Goal: Transaction & Acquisition: Subscribe to service/newsletter

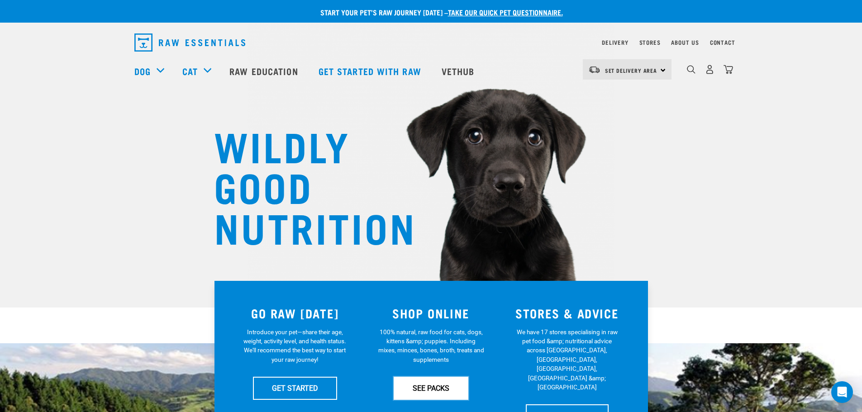
click at [429, 285] on link "SEE PACKS" at bounding box center [431, 388] width 75 height 23
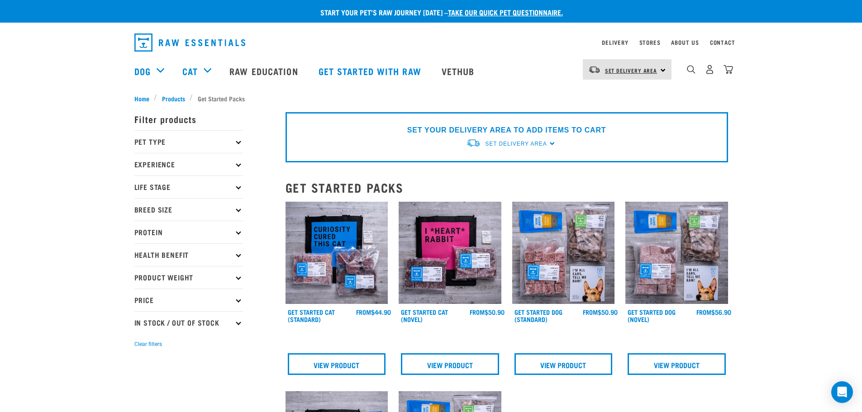
click at [645, 72] on span "Set Delivery Area" at bounding box center [631, 70] width 52 height 3
click at [617, 96] on link "[GEOGRAPHIC_DATA]" at bounding box center [626, 95] width 87 height 20
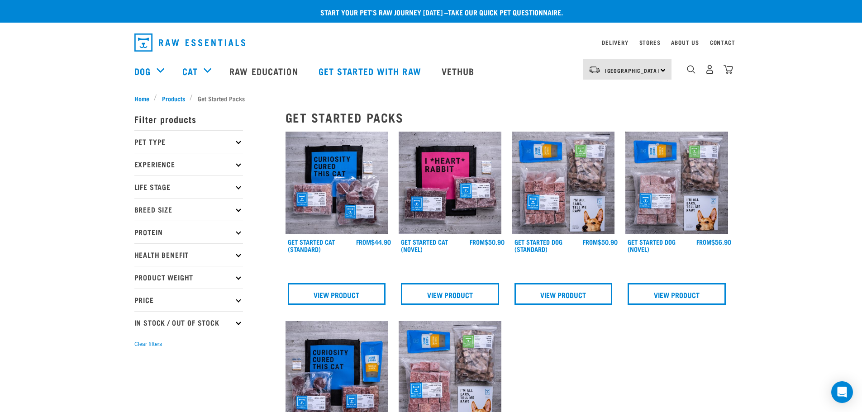
click at [238, 141] on icon at bounding box center [238, 141] width 5 height 5
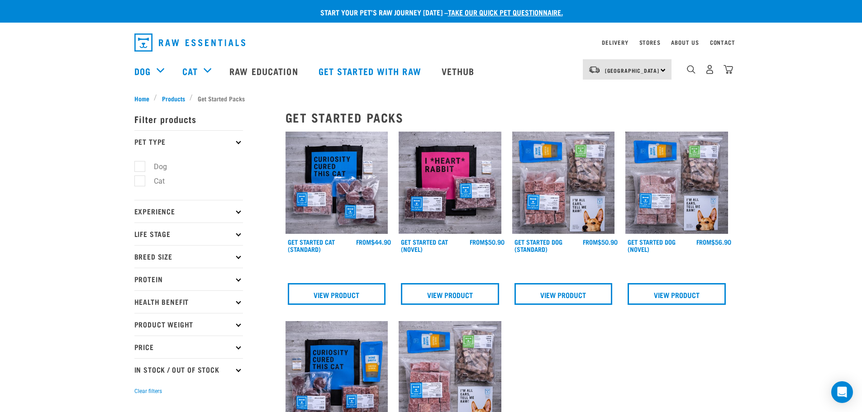
click at [139, 165] on label "Dog" at bounding box center [154, 166] width 31 height 11
click at [138, 165] on input "Dog" at bounding box center [137, 165] width 6 height 6
checkbox input "true"
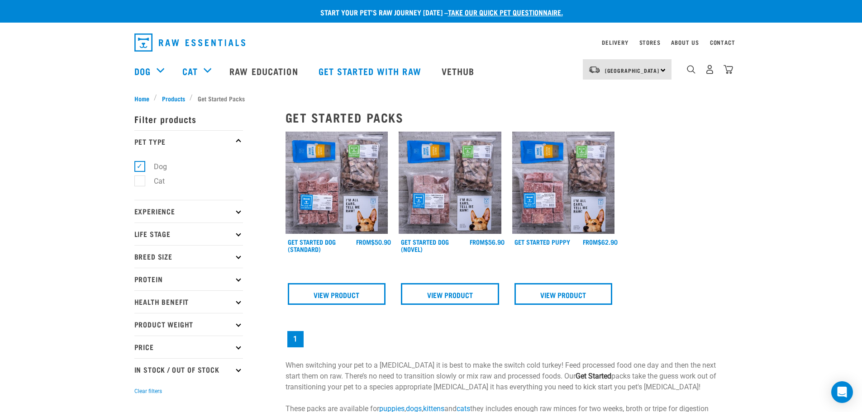
click at [239, 210] on icon at bounding box center [238, 211] width 5 height 5
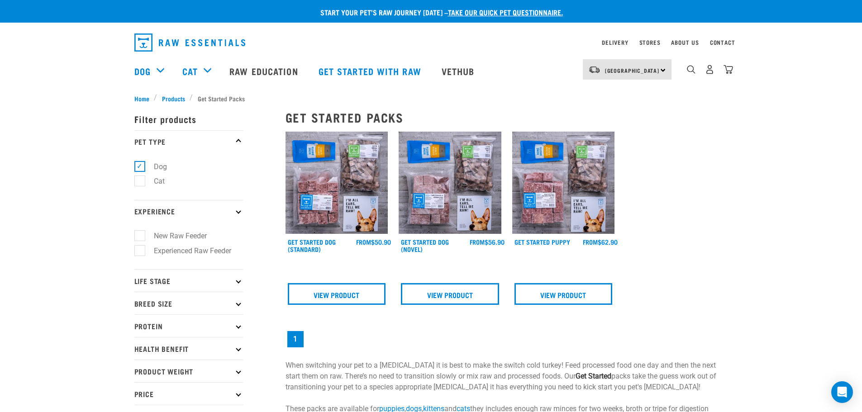
click at [139, 251] on label "Experienced Raw Feeder" at bounding box center [186, 250] width 95 height 11
click at [137, 251] on input "Experienced Raw Feeder" at bounding box center [137, 249] width 6 height 6
checkbox input "true"
click at [237, 280] on icon at bounding box center [238, 280] width 5 height 5
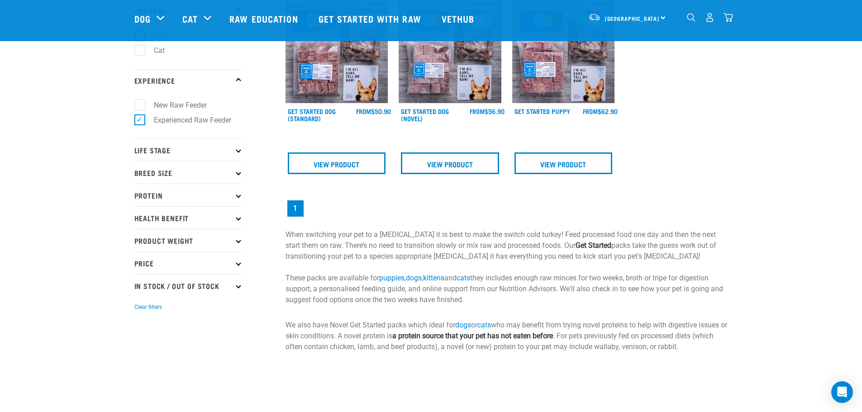
scroll to position [97, 0]
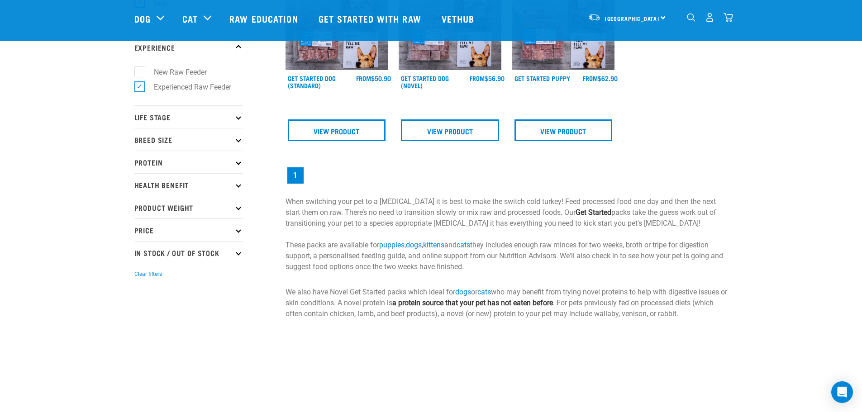
click at [238, 118] on icon at bounding box center [238, 116] width 5 height 5
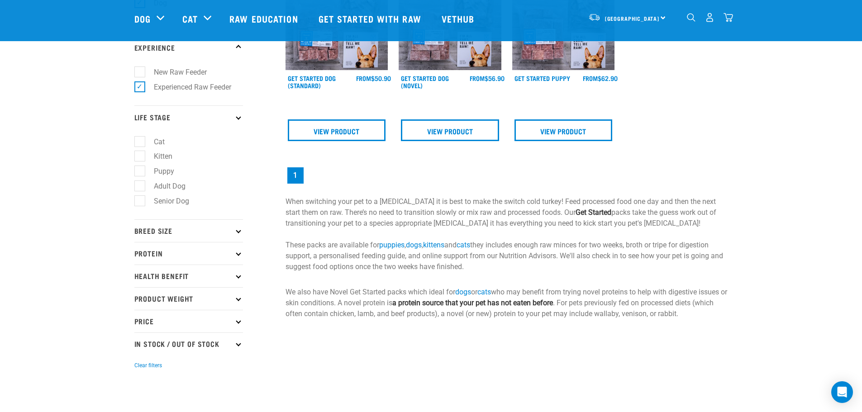
click at [139, 186] on label "Adult Dog" at bounding box center [164, 185] width 50 height 11
click at [139, 186] on input "Adult Dog" at bounding box center [137, 184] width 6 height 6
checkbox input "true"
click at [239, 232] on icon at bounding box center [238, 230] width 5 height 5
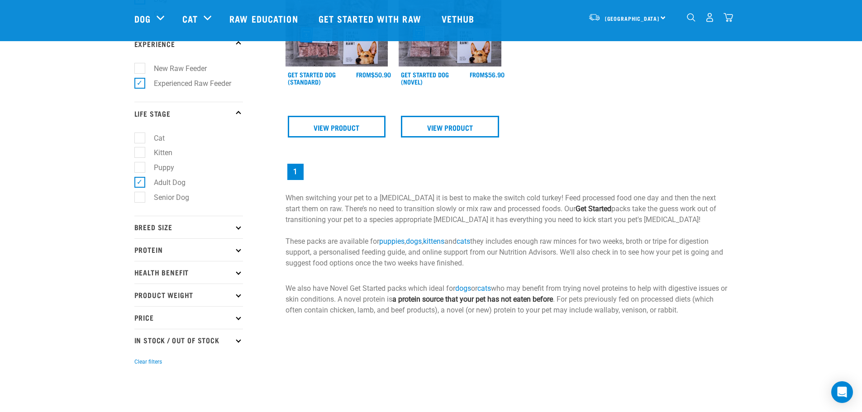
scroll to position [159, 0]
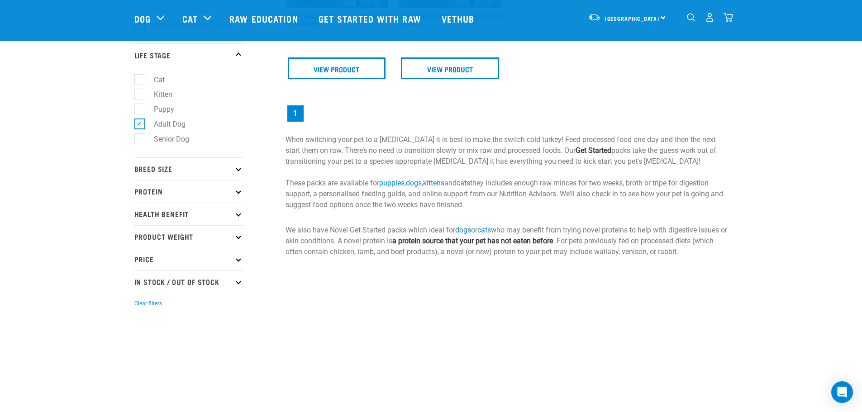
click at [237, 169] on icon at bounding box center [238, 168] width 5 height 5
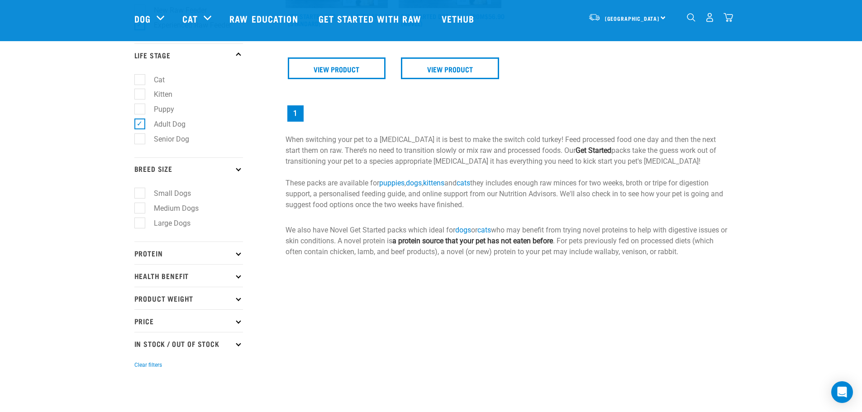
click at [142, 207] on label "Medium Dogs" at bounding box center [170, 208] width 63 height 11
click at [140, 207] on input "Medium Dogs" at bounding box center [137, 207] width 6 height 6
checkbox input "true"
click at [243, 256] on div "× Filter products Pet Type Dog Cat Experience New Raw Feeder Experienced Raw Fe…" at bounding box center [204, 128] width 151 height 513
click at [237, 255] on p "Protein" at bounding box center [188, 253] width 109 height 23
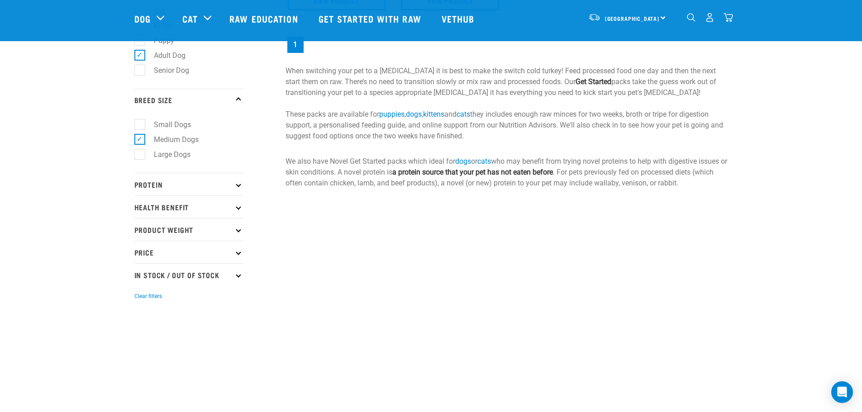
scroll to position [273, 0]
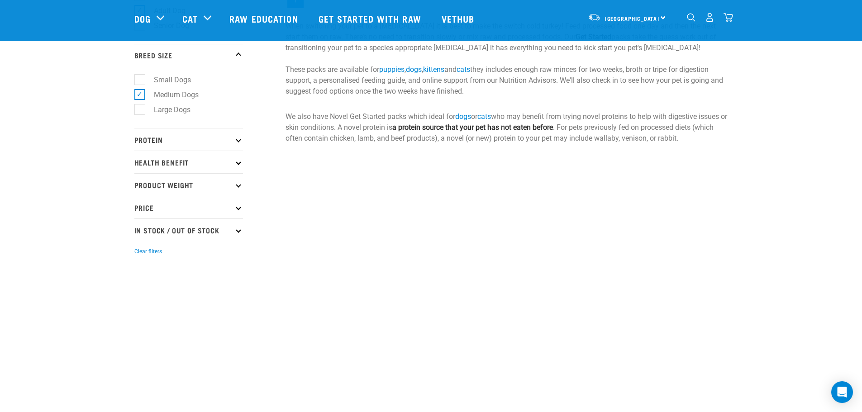
click at [240, 140] on icon at bounding box center [238, 139] width 5 height 5
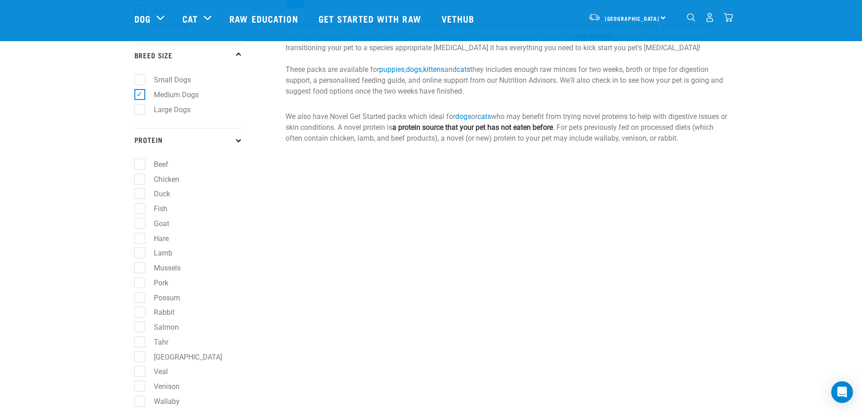
click at [139, 399] on label "Wallaby" at bounding box center [161, 401] width 44 height 11
click at [139, 399] on input "Wallaby" at bounding box center [137, 400] width 6 height 6
checkbox input "true"
click at [139, 386] on label "Venison" at bounding box center [161, 386] width 44 height 11
click at [139, 386] on input "Venison" at bounding box center [137, 385] width 6 height 6
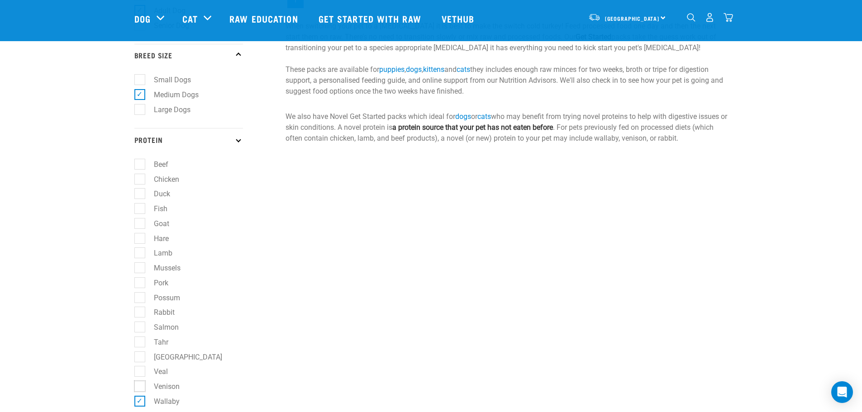
checkbox input "true"
click at [140, 373] on label "Veal" at bounding box center [155, 371] width 32 height 11
click at [140, 373] on input "Veal" at bounding box center [137, 370] width 6 height 6
checkbox input "true"
click at [141, 330] on label "Salmon" at bounding box center [160, 327] width 43 height 11
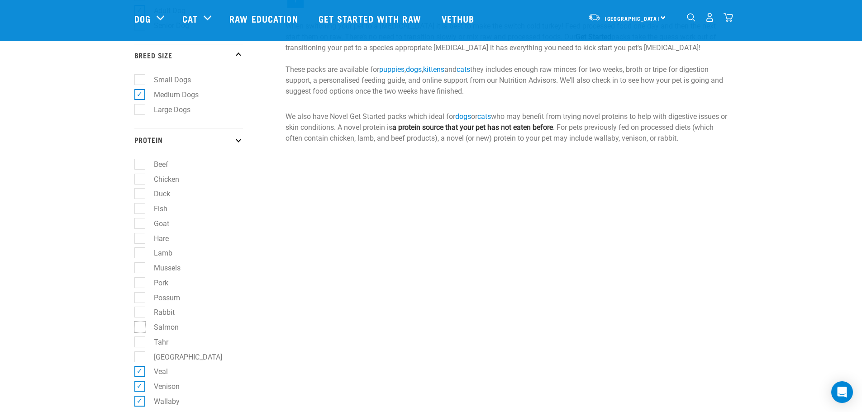
click at [140, 329] on input "Salmon" at bounding box center [137, 326] width 6 height 6
checkbox input "true"
click at [139, 311] on label "Rabbit" at bounding box center [158, 312] width 39 height 11
click at [139, 311] on input "Rabbit" at bounding box center [137, 311] width 6 height 6
checkbox input "true"
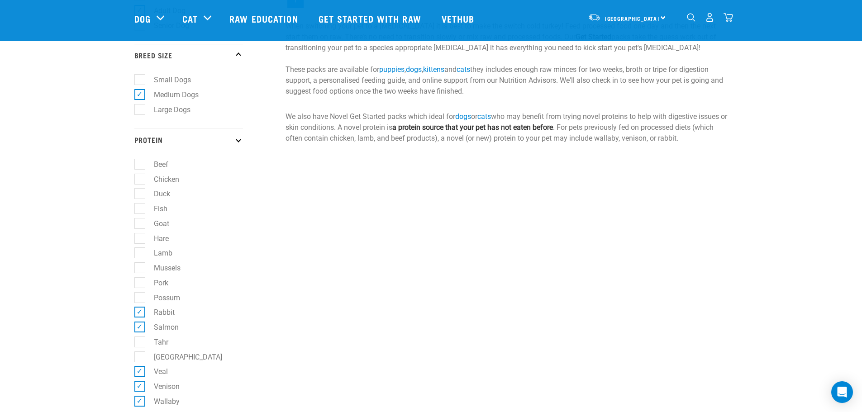
click at [139, 238] on label "Hare" at bounding box center [155, 238] width 33 height 11
click at [136, 238] on input "Hare" at bounding box center [137, 237] width 6 height 6
checkbox input "true"
click at [141, 205] on label "Fish" at bounding box center [155, 208] width 32 height 11
click at [140, 205] on input "Fish" at bounding box center [137, 207] width 6 height 6
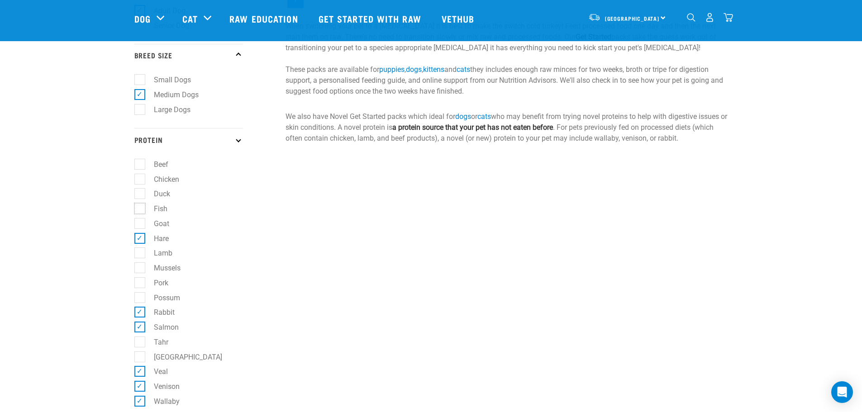
checkbox input "true"
click at [139, 194] on label "Duck" at bounding box center [156, 193] width 34 height 11
click at [139, 194] on input "Duck" at bounding box center [137, 193] width 6 height 6
checkbox input "true"
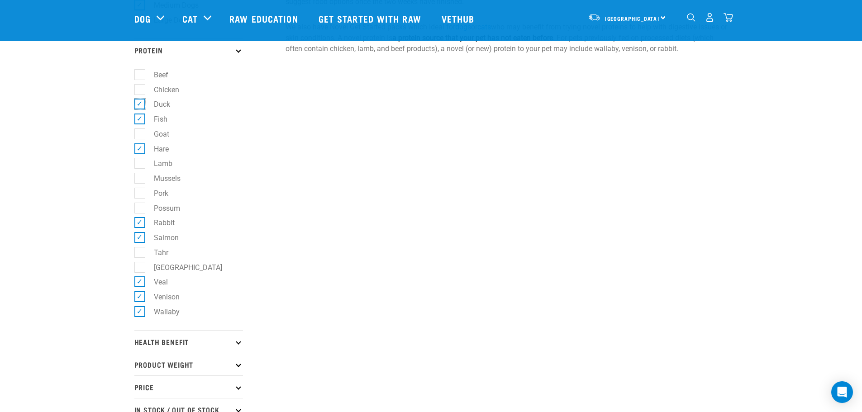
scroll to position [369, 0]
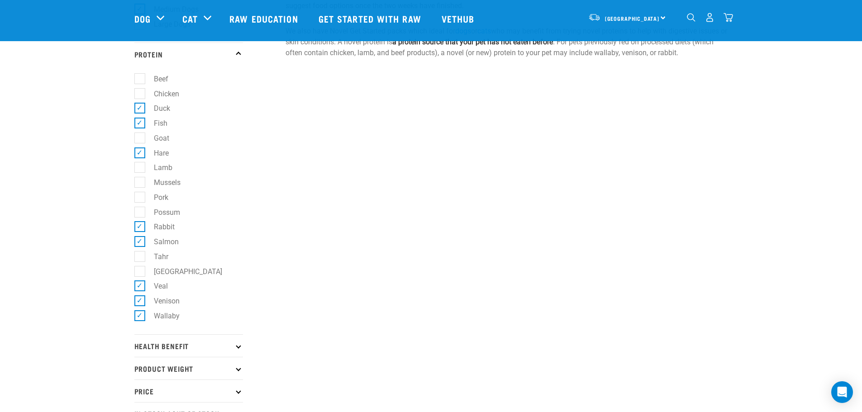
scroll to position [368, 0]
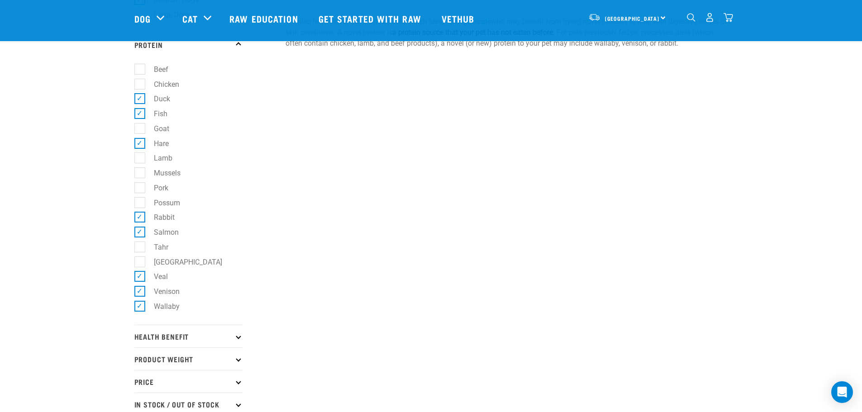
click at [139, 260] on label "[GEOGRAPHIC_DATA]" at bounding box center [182, 261] width 86 height 11
click at [138, 260] on input "[GEOGRAPHIC_DATA]" at bounding box center [137, 260] width 6 height 6
checkbox input "true"
click at [139, 248] on label "Tahr" at bounding box center [155, 247] width 33 height 11
click at [137, 248] on input "Tahr" at bounding box center [137, 245] width 6 height 6
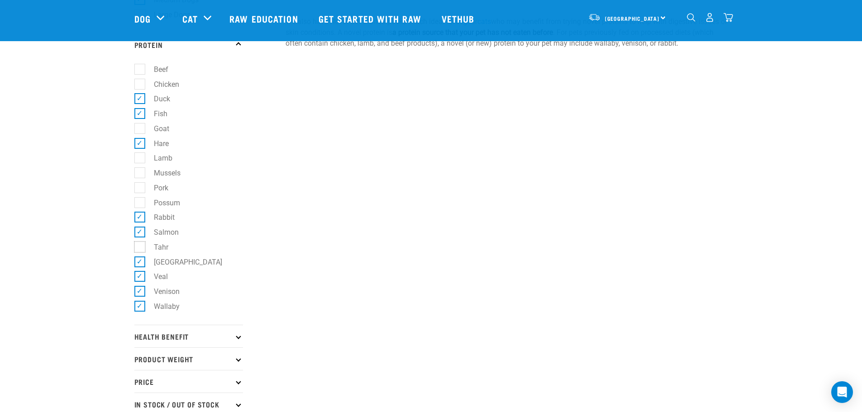
checkbox input "true"
click at [140, 204] on label "Possum" at bounding box center [161, 202] width 44 height 11
click at [140, 204] on input "Possum" at bounding box center [137, 201] width 6 height 6
checkbox input "true"
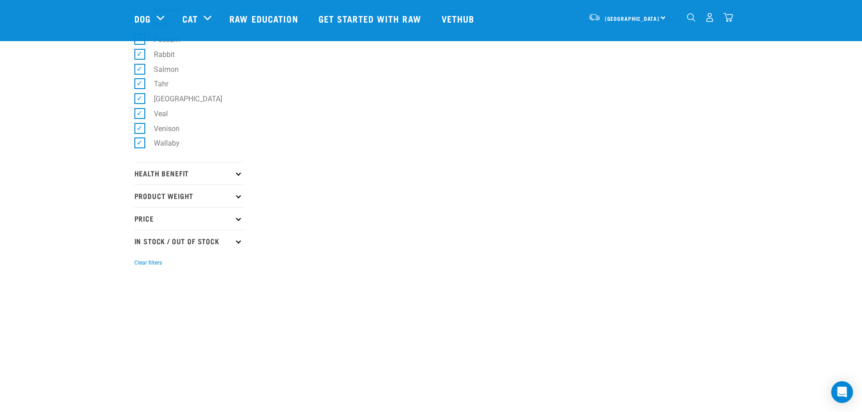
scroll to position [489, 0]
click at [238, 166] on icon at bounding box center [238, 168] width 5 height 5
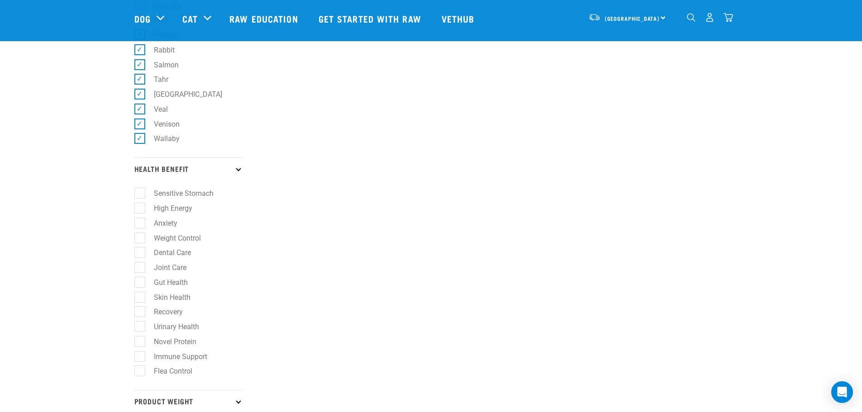
click at [141, 295] on label "Skin Health" at bounding box center [166, 297] width 55 height 11
click at [140, 295] on input "Skin Health" at bounding box center [137, 296] width 6 height 6
checkbox input "true"
click at [139, 283] on label "Gut Health" at bounding box center [165, 282] width 52 height 11
click at [139, 283] on input "Gut Health" at bounding box center [137, 281] width 6 height 6
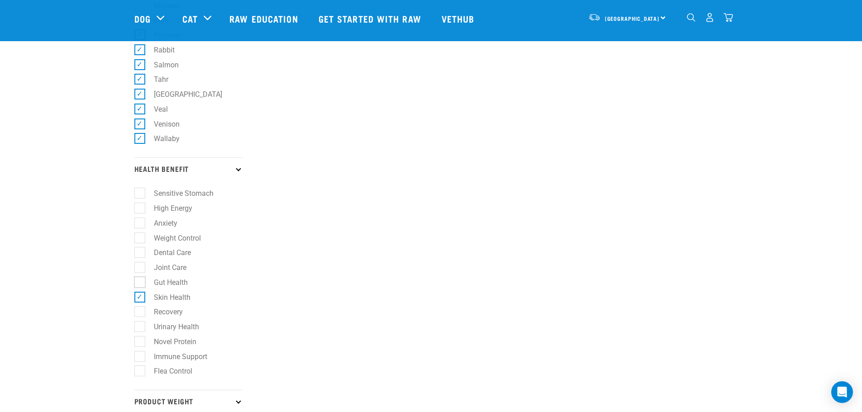
checkbox input "true"
click at [141, 194] on label "Sensitive Stomach" at bounding box center [178, 193] width 78 height 11
click at [140, 194] on input "Sensitive Stomach" at bounding box center [137, 192] width 6 height 6
checkbox input "true"
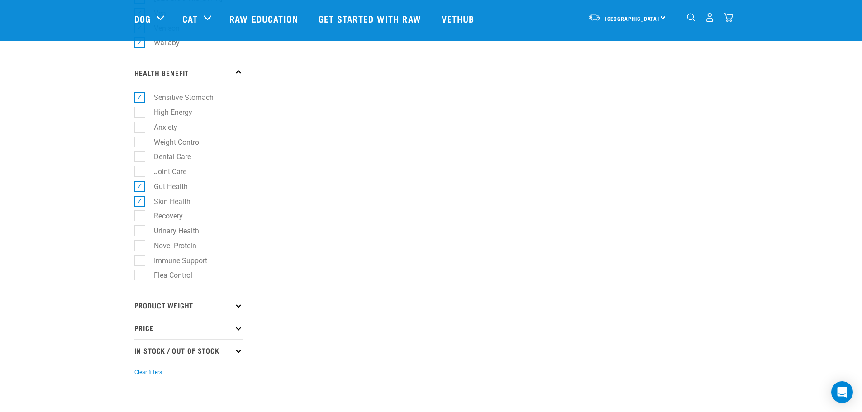
scroll to position [572, 0]
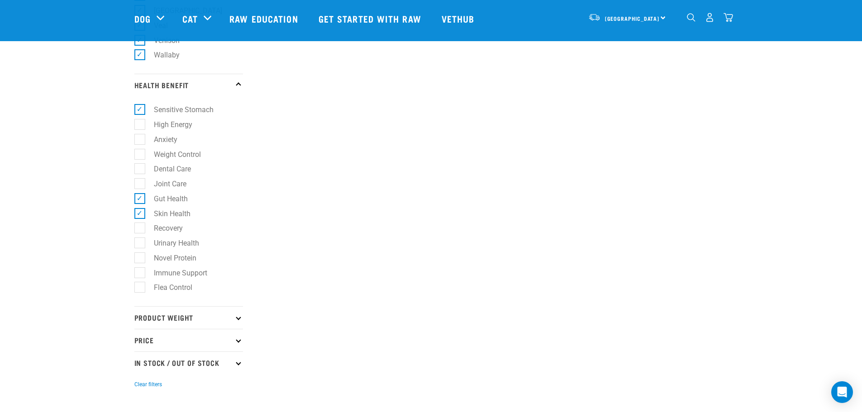
click at [141, 258] on label "Novel Protein" at bounding box center [169, 257] width 61 height 11
click at [140, 258] on input "Novel Protein" at bounding box center [137, 256] width 6 height 6
checkbox input "true"
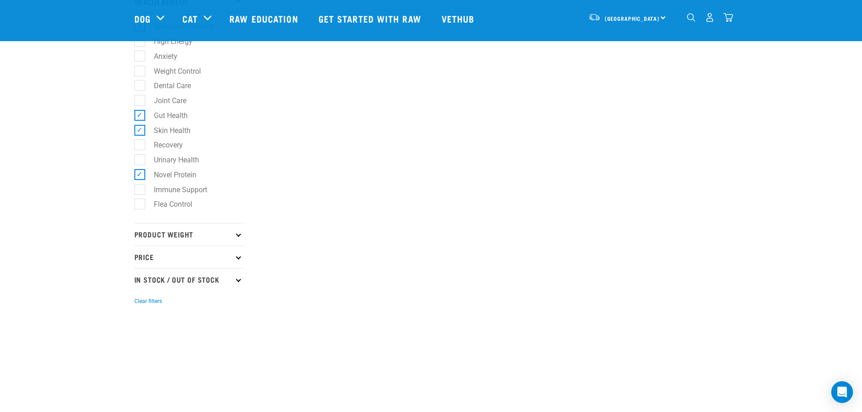
scroll to position [668, 0]
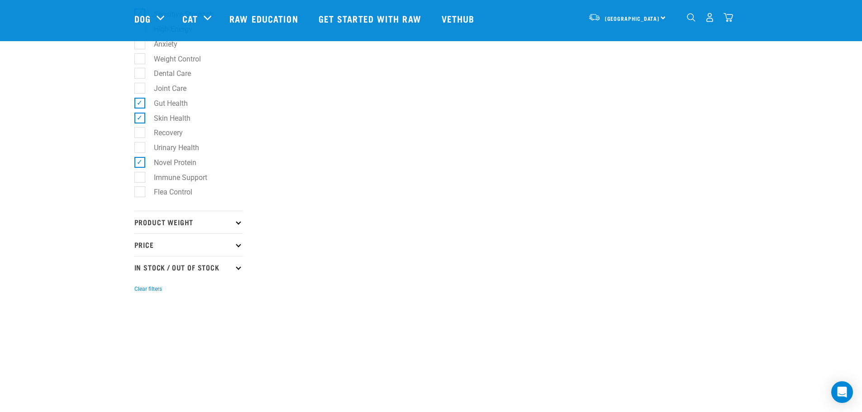
click at [237, 223] on icon at bounding box center [238, 221] width 5 height 5
click at [139, 304] on label "Bulk" at bounding box center [155, 305] width 32 height 11
click at [137, 304] on input "Bulk" at bounding box center [137, 305] width 6 height 6
checkbox input "true"
click at [237, 337] on icon at bounding box center [238, 335] width 5 height 5
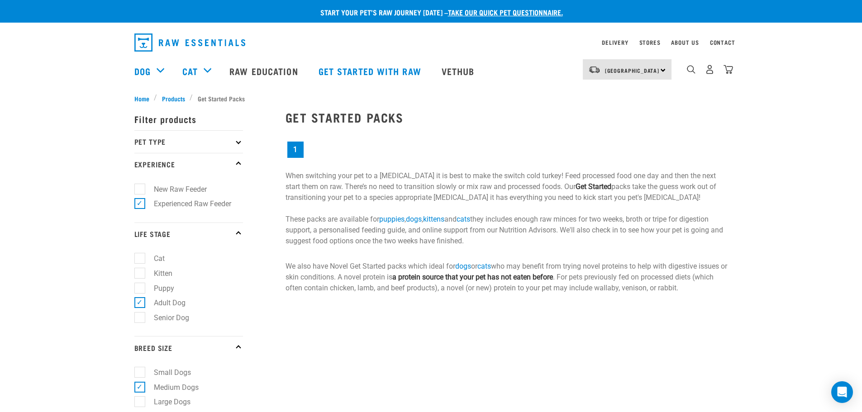
click at [416, 220] on link "dogs" at bounding box center [414, 219] width 16 height 9
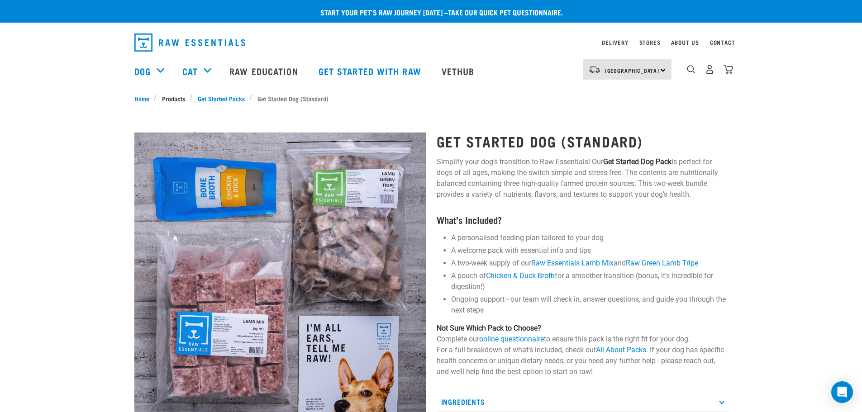
click at [177, 101] on link "Products" at bounding box center [173, 98] width 33 height 9
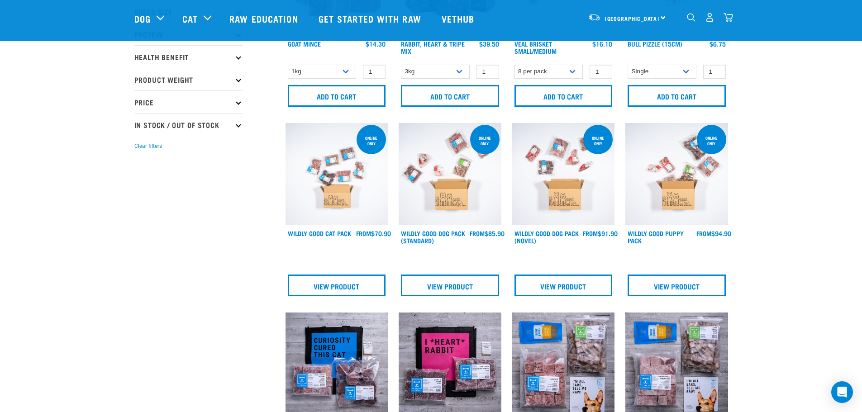
scroll to position [145, 0]
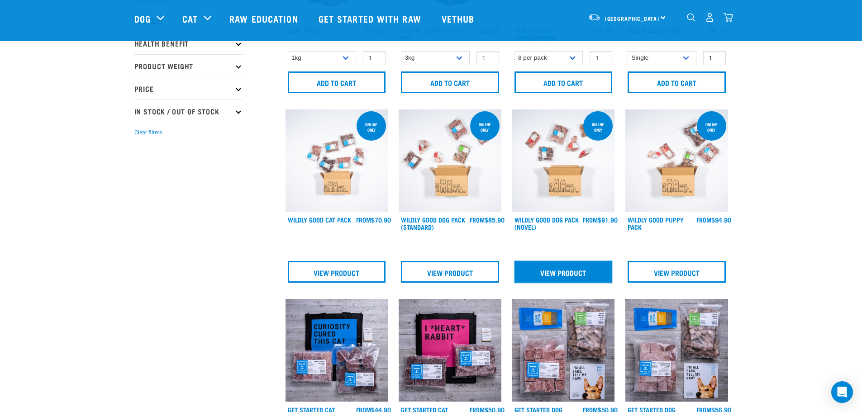
click at [566, 272] on link "View Product" at bounding box center [563, 272] width 98 height 22
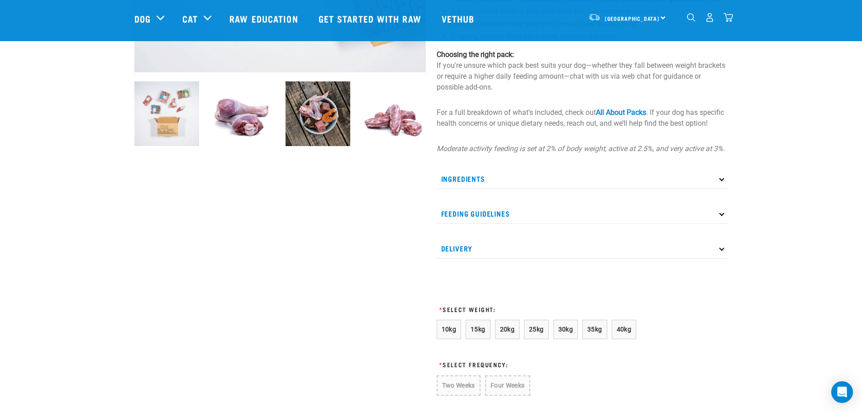
scroll to position [293, 0]
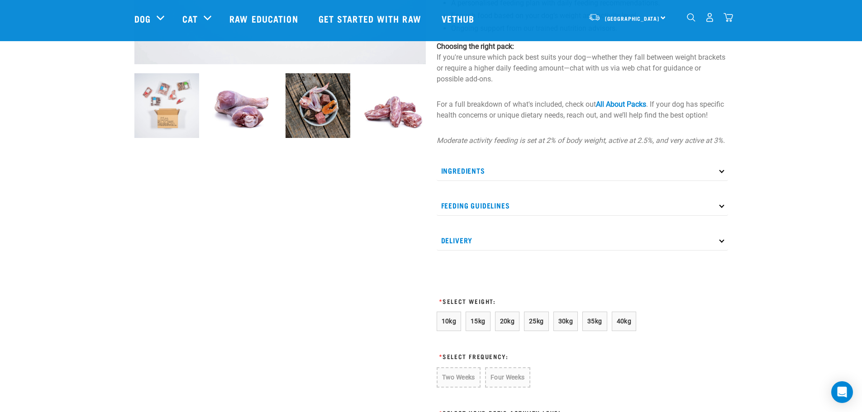
click at [722, 173] on icon at bounding box center [721, 170] width 5 height 5
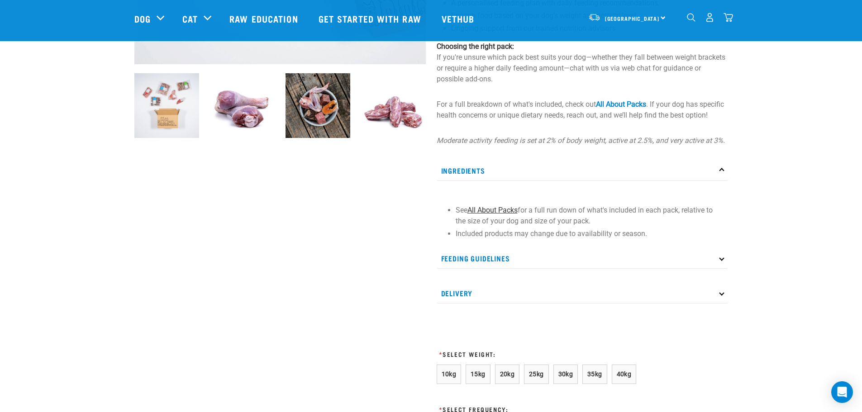
click at [507, 214] on link "All About Packs" at bounding box center [492, 210] width 50 height 9
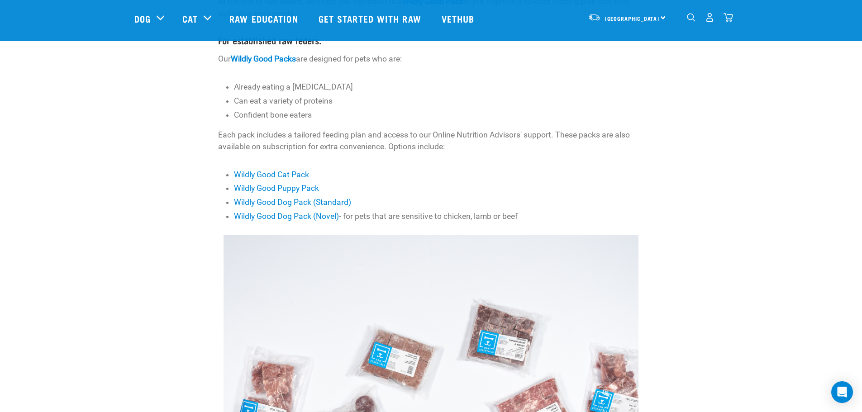
scroll to position [293, 0]
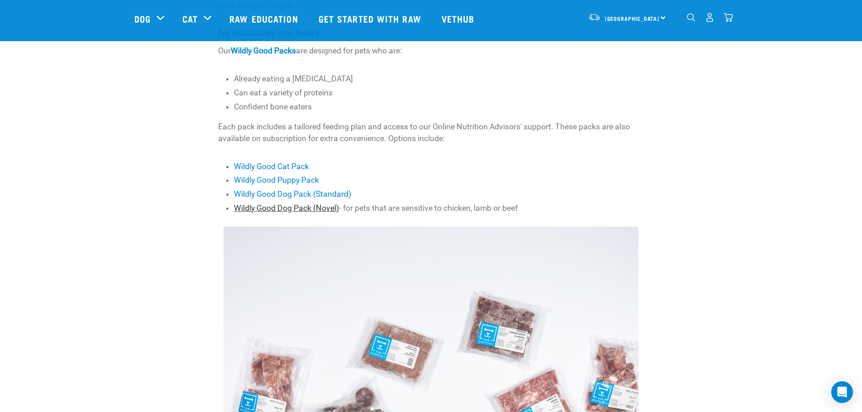
click at [299, 209] on link "Wildly Good Dog Pack (Novel)" at bounding box center [286, 208] width 105 height 9
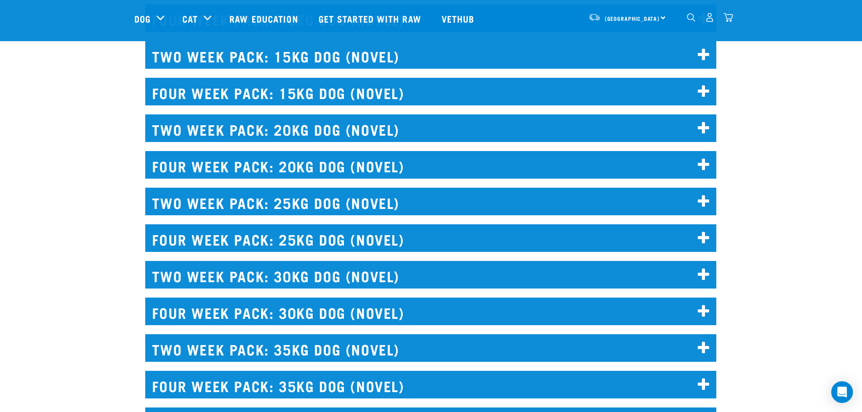
scroll to position [4085, 0]
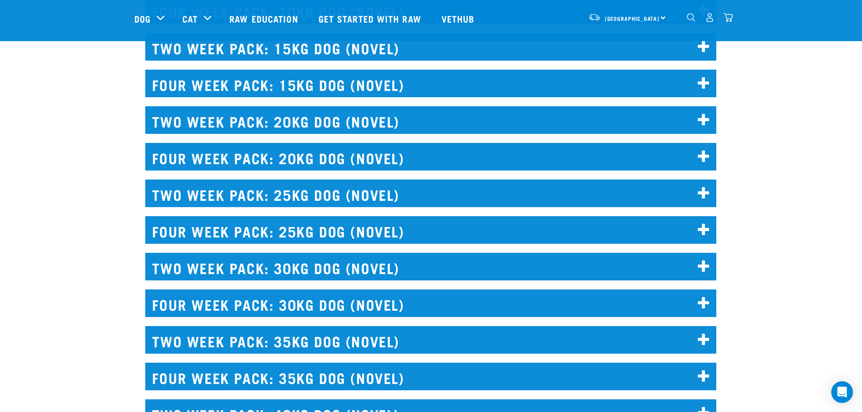
click at [705, 266] on icon at bounding box center [704, 267] width 12 height 14
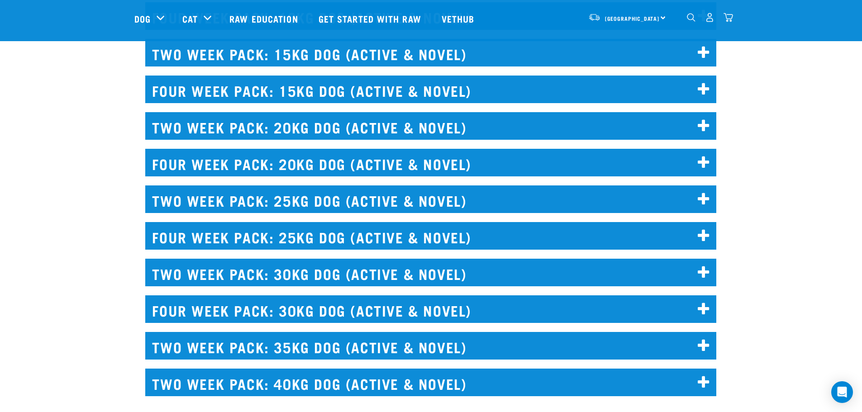
scroll to position [4863, 0]
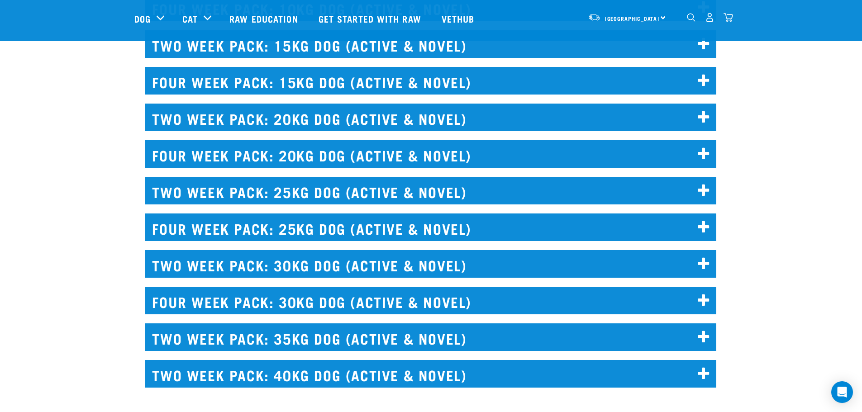
click at [705, 298] on icon at bounding box center [704, 301] width 12 height 14
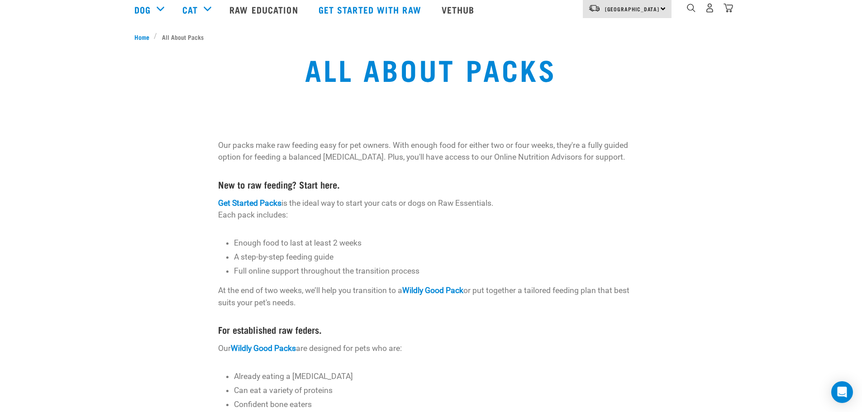
scroll to position [0, 0]
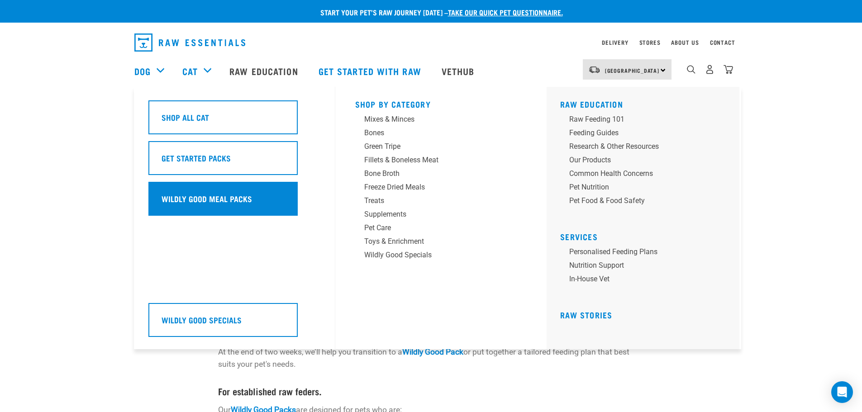
click at [181, 203] on h5 "Wildly Good Meal Packs" at bounding box center [206, 199] width 90 height 12
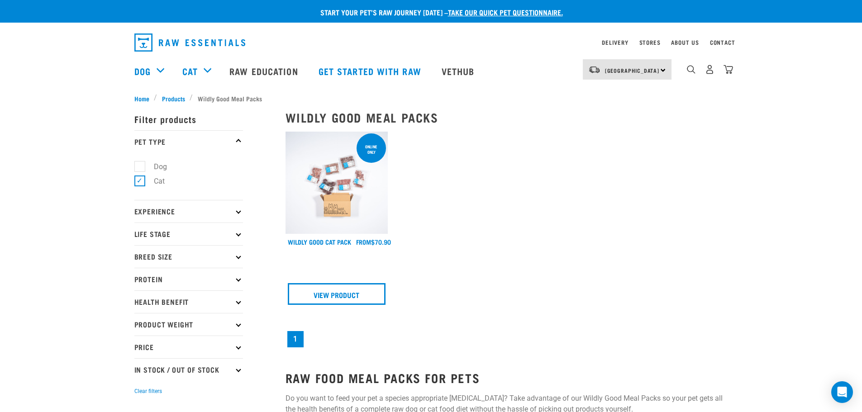
click at [140, 163] on label "Dog" at bounding box center [154, 166] width 31 height 11
click at [140, 163] on input "Dog" at bounding box center [137, 165] width 6 height 6
checkbox input "true"
click at [139, 181] on label "Cat" at bounding box center [153, 181] width 29 height 11
click at [138, 181] on input "Cat" at bounding box center [137, 180] width 6 height 6
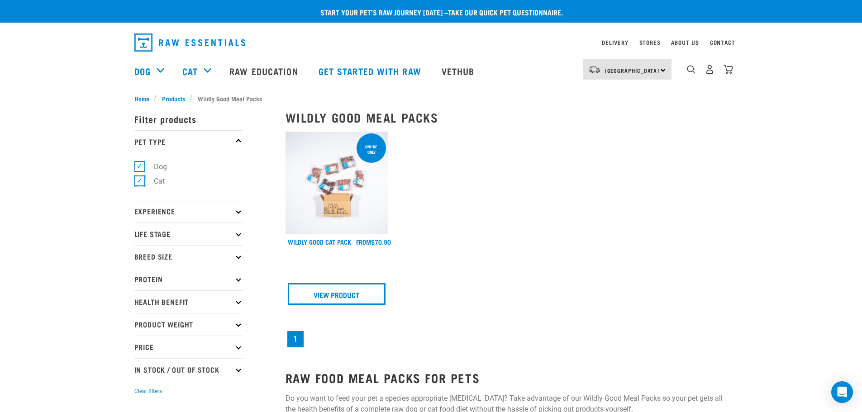
checkbox input "false"
click at [476, 218] on div "ONLINE ONLY Wildly Good Cat Pack 1" at bounding box center [506, 240] width 453 height 229
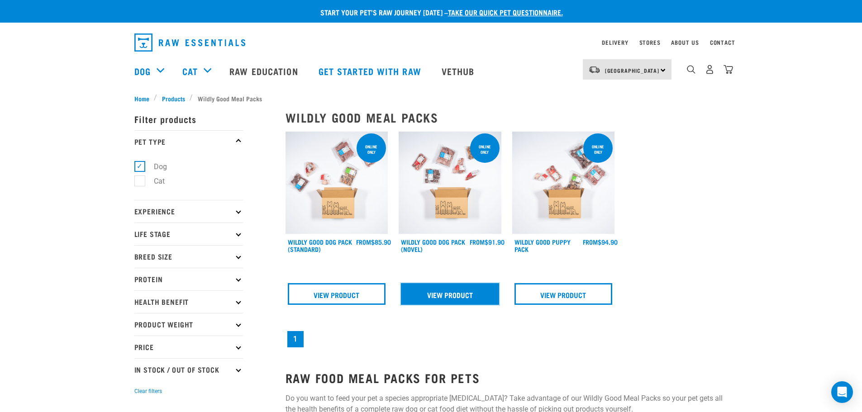
click at [446, 291] on link "View Product" at bounding box center [450, 294] width 98 height 22
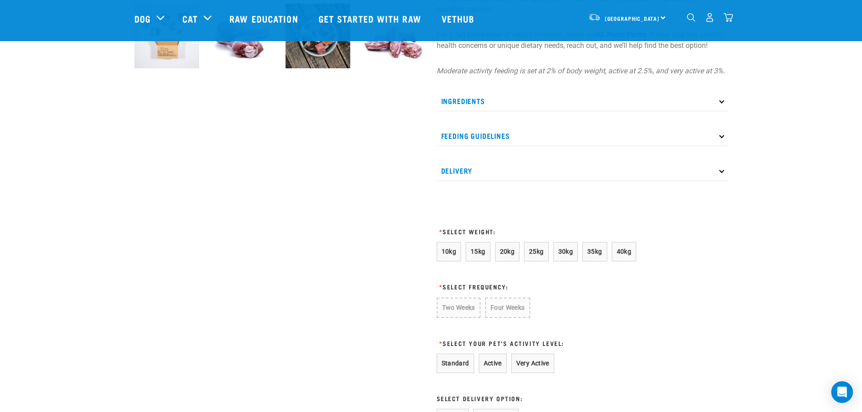
scroll to position [365, 0]
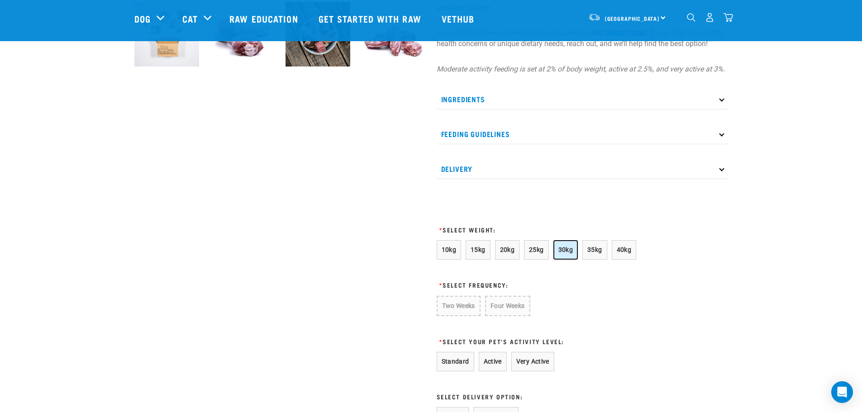
click at [564, 253] on span "30kg" at bounding box center [565, 249] width 15 height 7
click at [459, 315] on button "Two Weeks" at bounding box center [458, 305] width 43 height 19
click at [487, 368] on button "Active" at bounding box center [493, 360] width 28 height 19
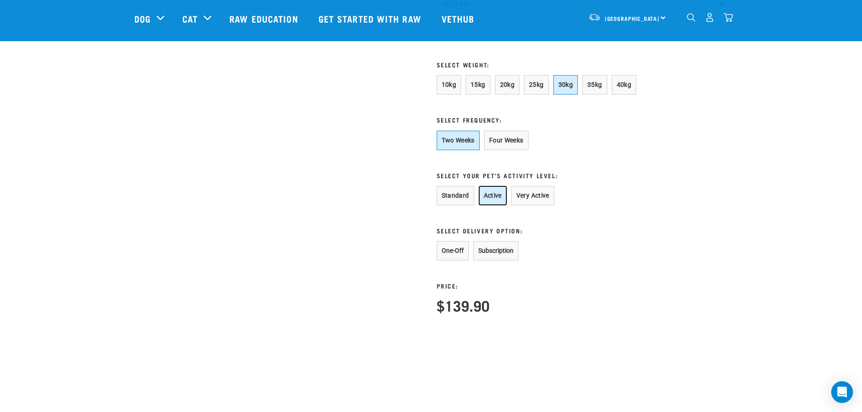
scroll to position [494, 0]
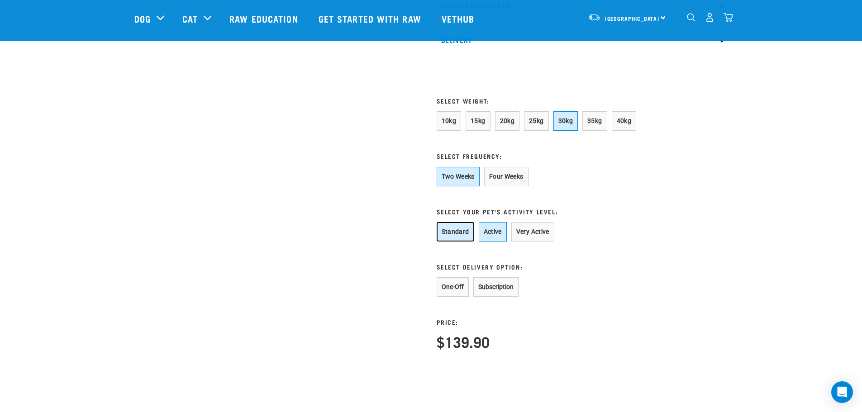
click at [456, 238] on button "Standard" at bounding box center [456, 231] width 38 height 19
click at [510, 186] on button "Four Weeks" at bounding box center [506, 176] width 44 height 19
click at [460, 186] on button "Two Weeks" at bounding box center [458, 176] width 43 height 19
click at [503, 186] on button "Four Weeks" at bounding box center [506, 176] width 44 height 19
click at [456, 186] on button "Two Weeks" at bounding box center [458, 176] width 43 height 19
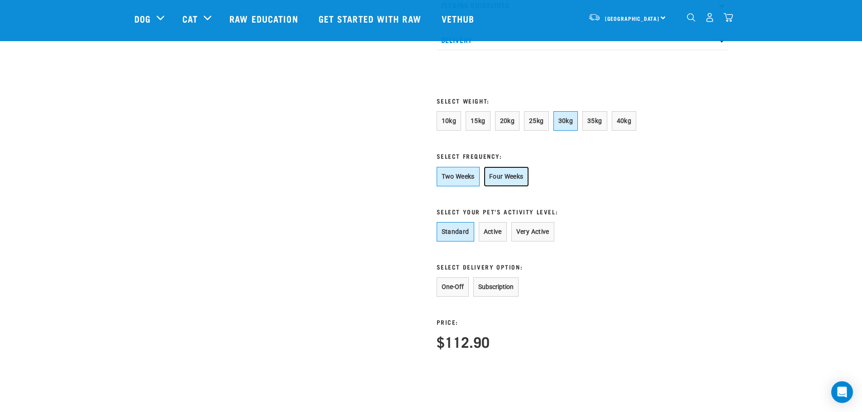
click at [497, 186] on button "Four Weeks" at bounding box center [506, 176] width 44 height 19
click at [491, 242] on button "Active" at bounding box center [493, 231] width 28 height 19
click at [451, 242] on button "Standard" at bounding box center [456, 231] width 38 height 19
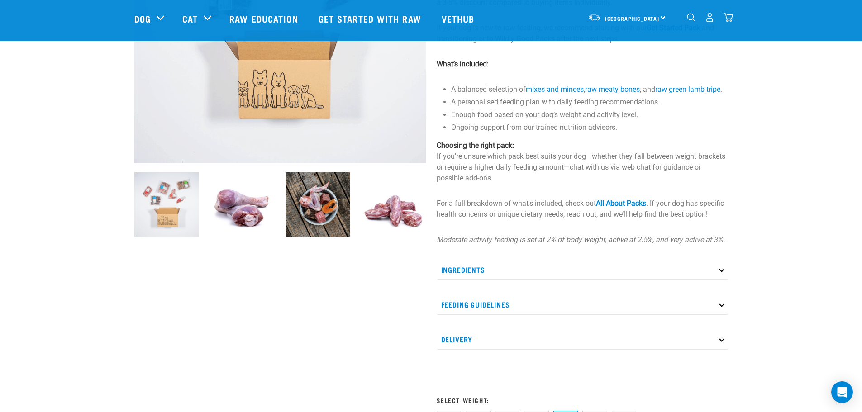
scroll to position [211, 0]
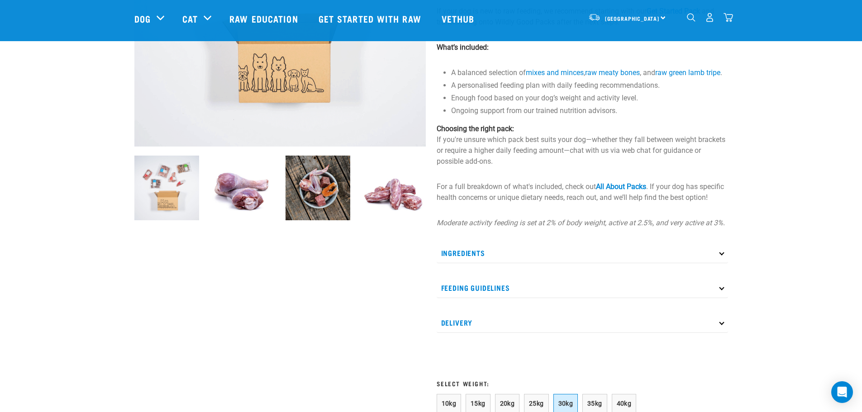
click at [717, 263] on p "Ingredients" at bounding box center [582, 253] width 291 height 20
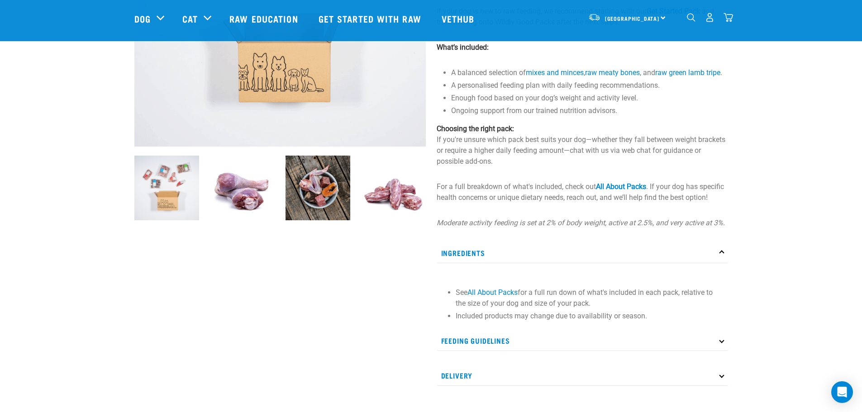
click at [723, 255] on icon at bounding box center [721, 252] width 5 height 5
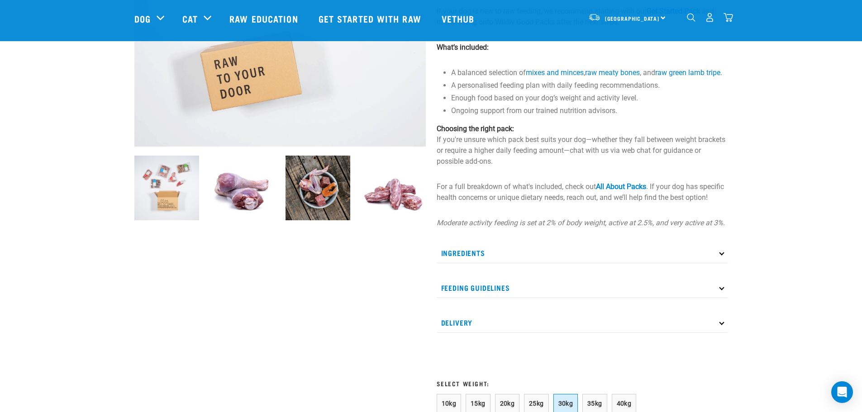
click at [723, 290] on icon at bounding box center [721, 287] width 5 height 5
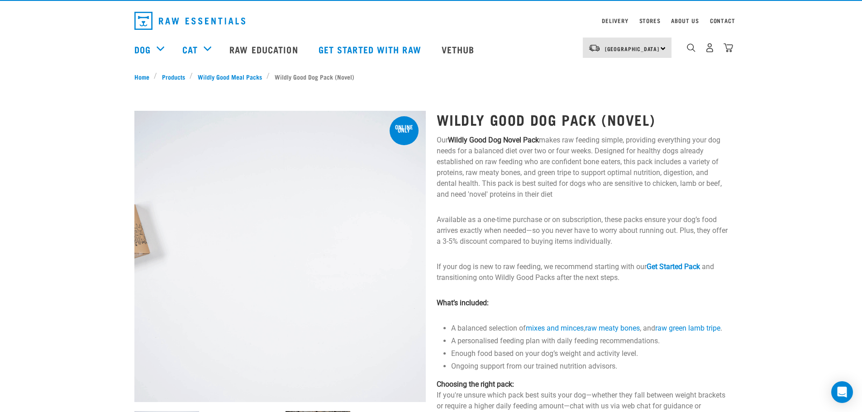
scroll to position [0, 0]
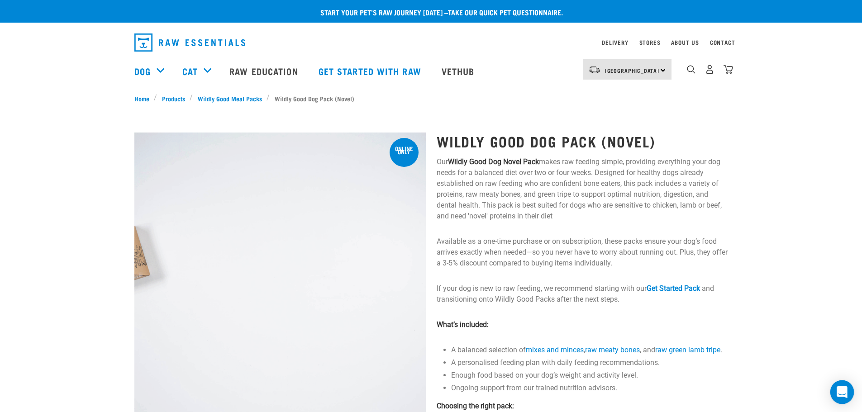
click at [841, 392] on icon "Open Intercom Messenger" at bounding box center [841, 392] width 10 height 12
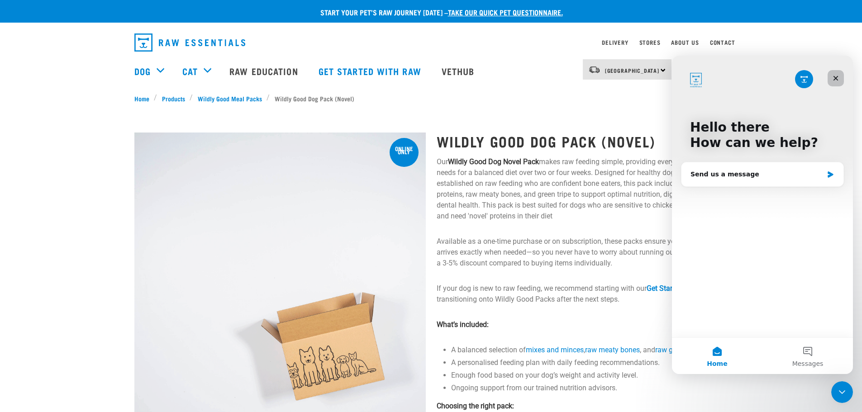
click at [834, 80] on icon "Close" at bounding box center [835, 78] width 5 height 5
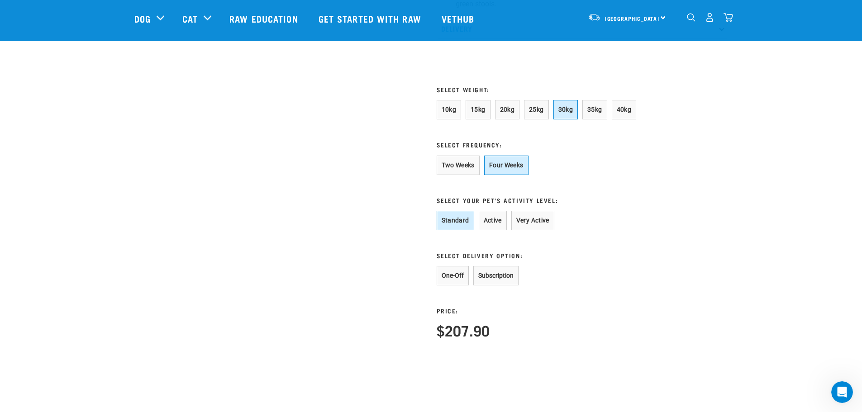
scroll to position [703, 0]
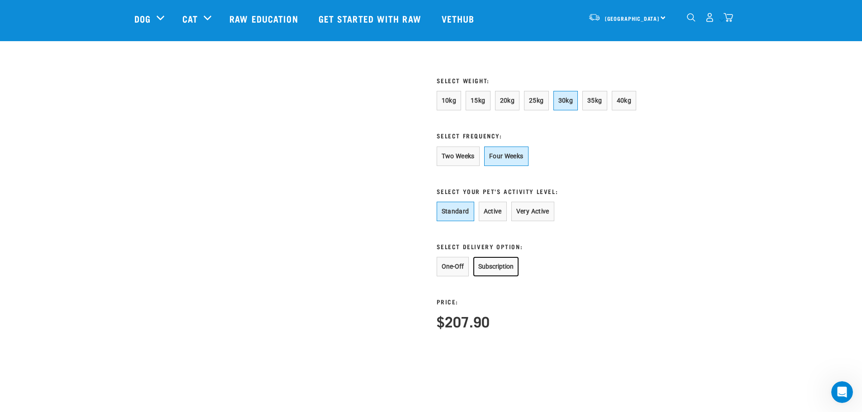
click at [502, 274] on button "Subscription" at bounding box center [495, 266] width 45 height 19
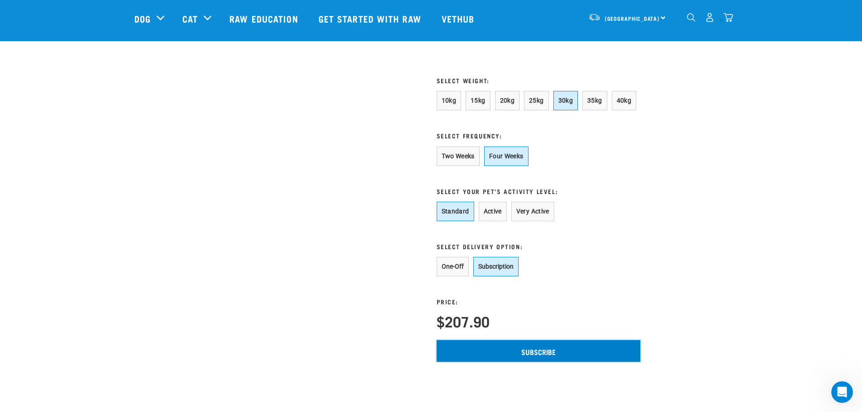
click at [553, 361] on input "Subscribe" at bounding box center [539, 351] width 204 height 22
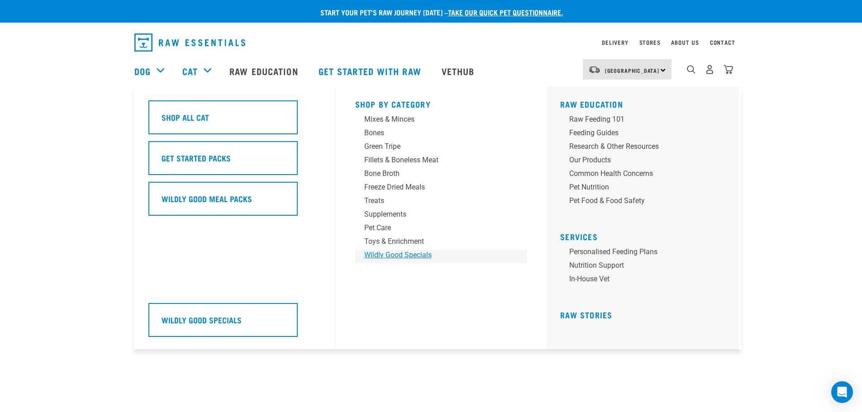
click at [385, 252] on div "Wildly Good Specials" at bounding box center [434, 255] width 141 height 11
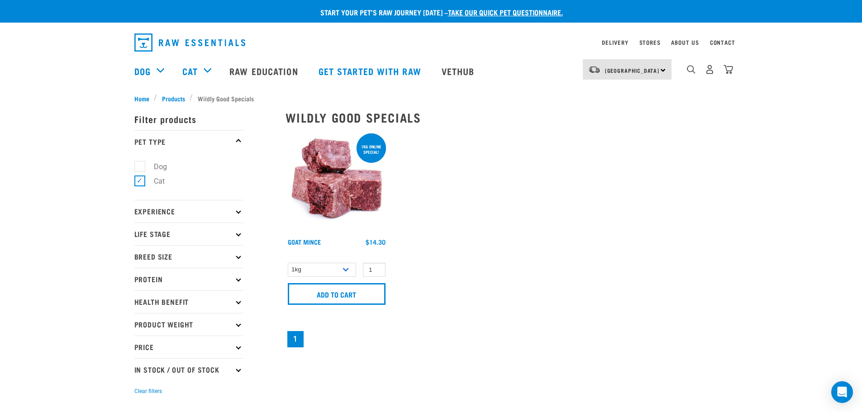
click at [143, 98] on div "× Filter products Pet Type Dog Cat Experience New Raw Feeder Experienced Raw Fe…" at bounding box center [204, 254] width 151 height 313
click at [172, 100] on div "× Filter products Pet Type Dog Cat Experience New Raw Feeder Experienced Raw Fe…" at bounding box center [204, 254] width 151 height 313
click at [141, 39] on img "dropdown navigation" at bounding box center [189, 42] width 111 height 18
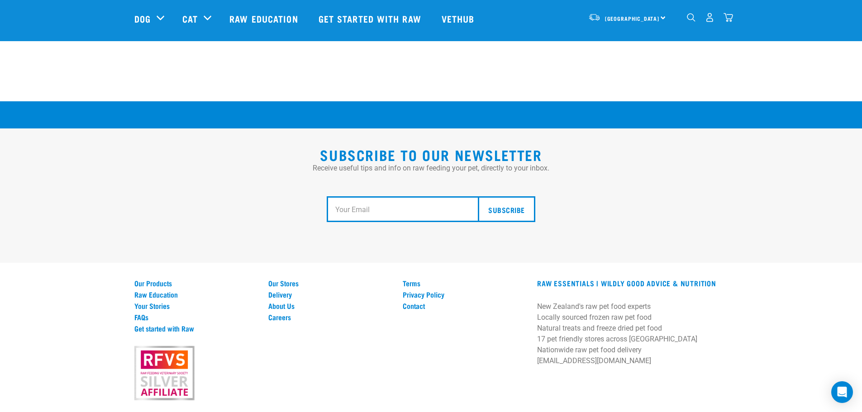
scroll to position [1660, 0]
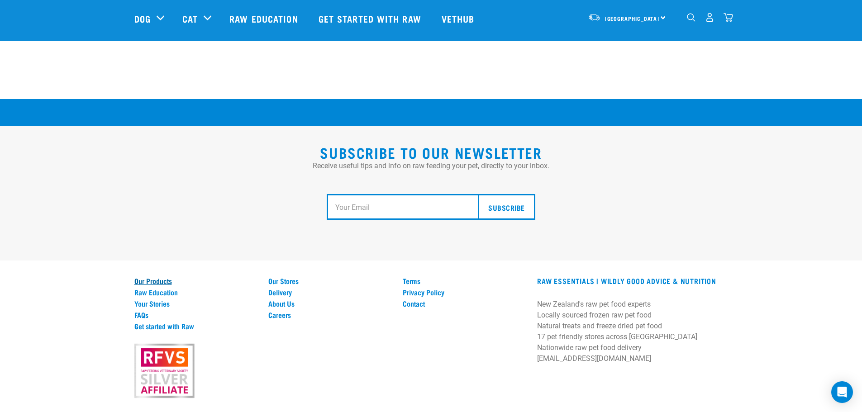
click at [152, 277] on link "Our Products" at bounding box center [195, 281] width 123 height 8
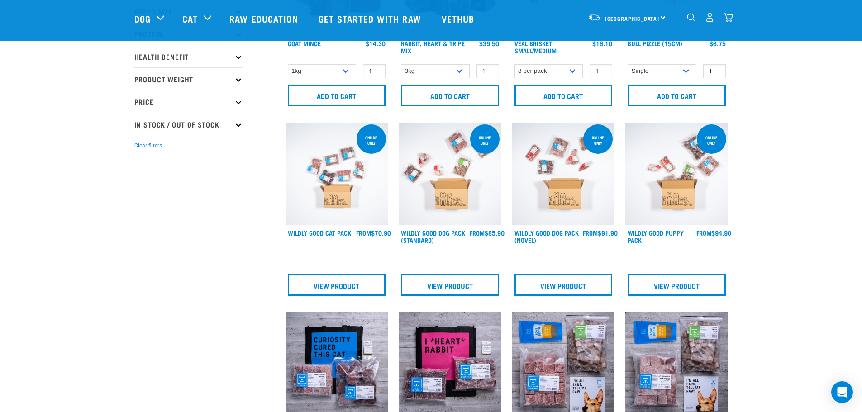
scroll to position [201, 0]
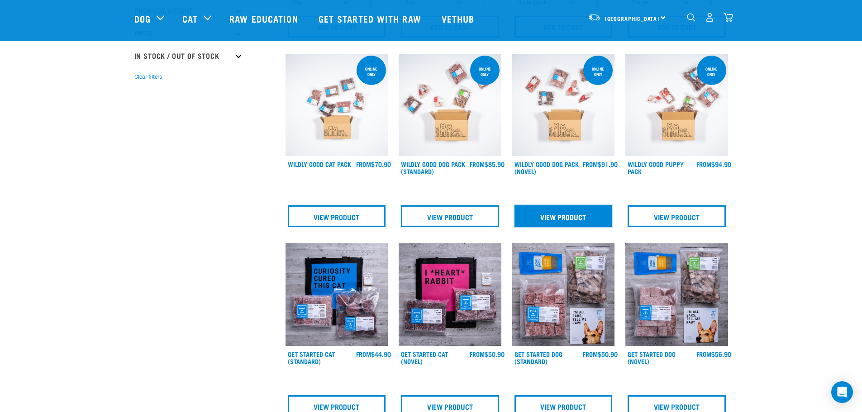
click at [547, 212] on link "View Product" at bounding box center [563, 216] width 98 height 22
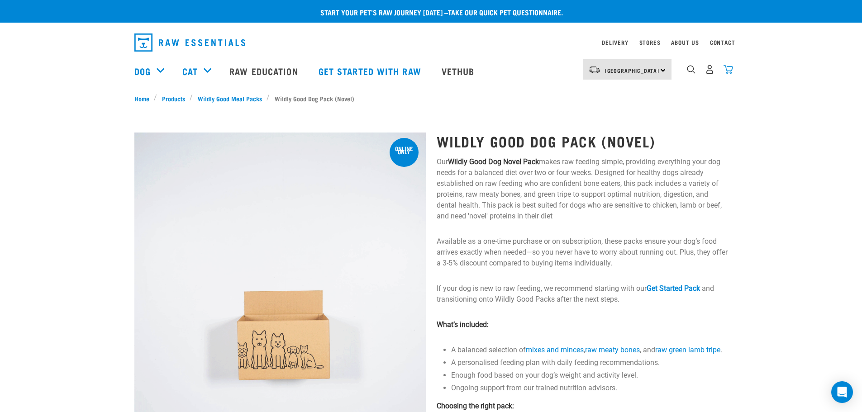
click at [729, 74] on img "dropdown navigation" at bounding box center [727, 69] width 9 height 9
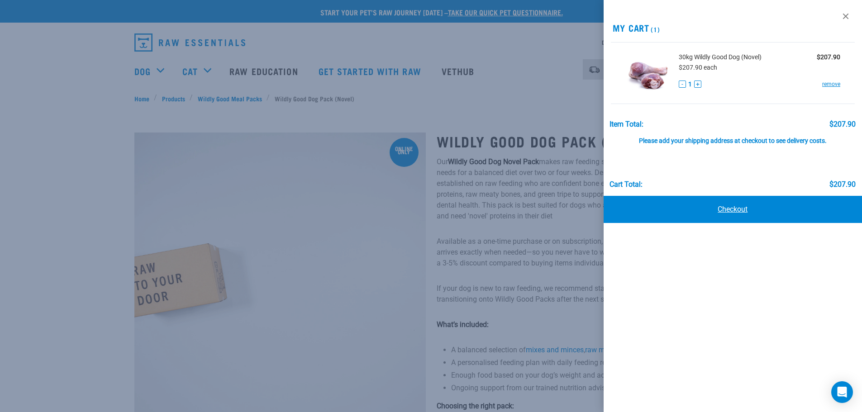
click at [739, 209] on link "Checkout" at bounding box center [732, 209] width 259 height 27
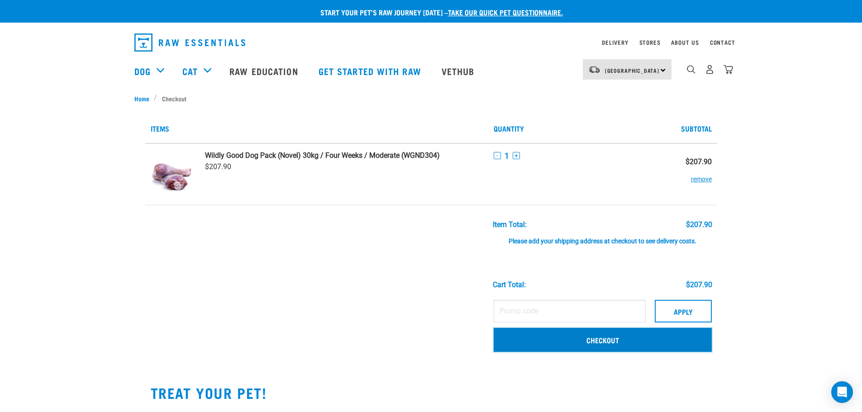
click at [615, 337] on link "Checkout" at bounding box center [603, 340] width 218 height 24
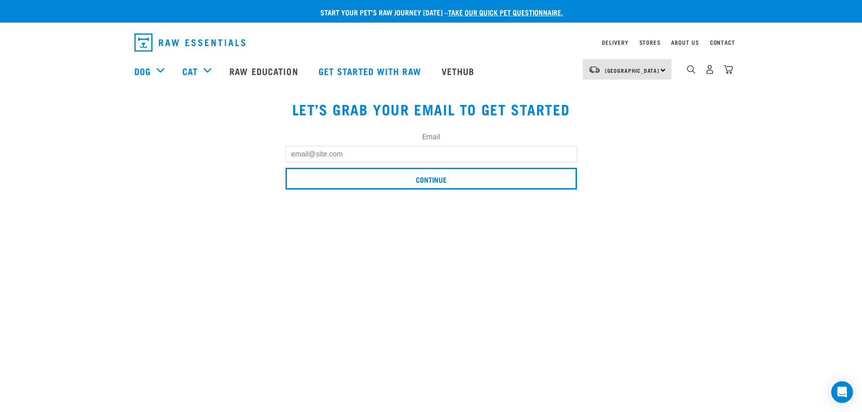
click at [435, 158] on input "Email" at bounding box center [430, 154] width 291 height 16
type input "[EMAIL_ADDRESS][DOMAIN_NAME]"
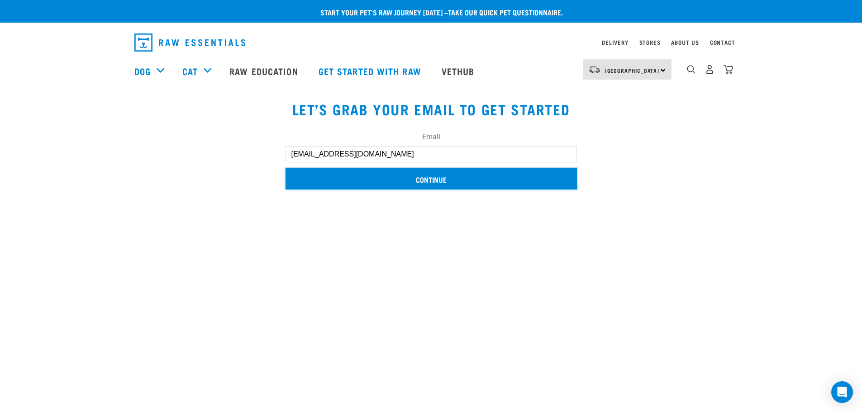
click at [421, 180] on input "Continue" at bounding box center [430, 179] width 291 height 22
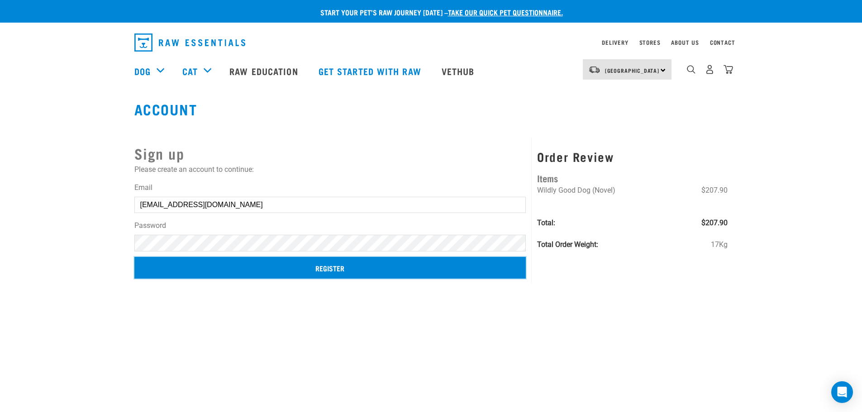
click at [342, 271] on input "Register" at bounding box center [330, 268] width 392 height 22
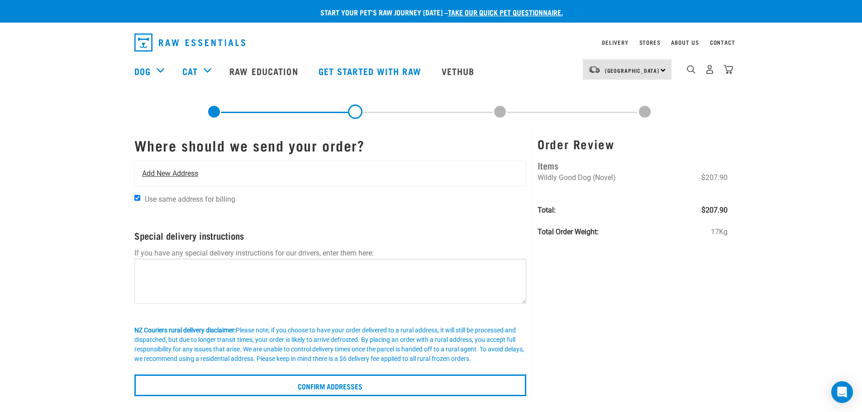
click at [181, 171] on span "Add New Address" at bounding box center [170, 173] width 56 height 11
click at [185, 175] on span "Add New Address" at bounding box center [170, 173] width 56 height 11
click at [231, 172] on div "Add New Address" at bounding box center [330, 173] width 391 height 25
click at [166, 176] on span "Add New Address" at bounding box center [170, 173] width 56 height 11
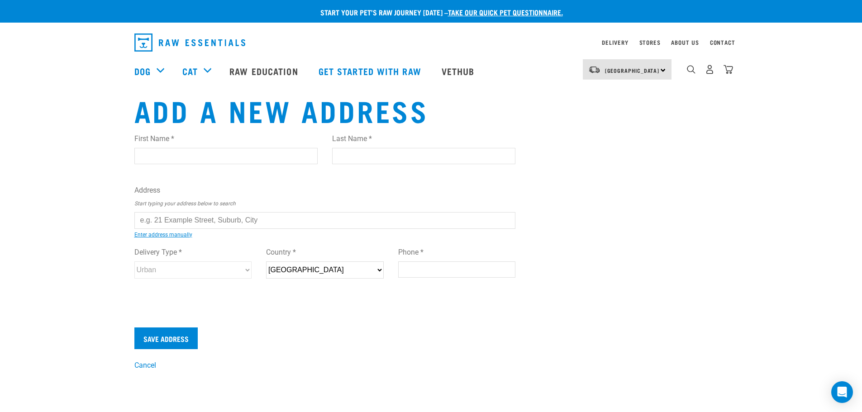
click at [169, 155] on input "First Name *" at bounding box center [225, 156] width 183 height 16
type input "Robyn"
type input "Edgar"
type input "19 Realm place"
type input "Massey, AUCKLAND"
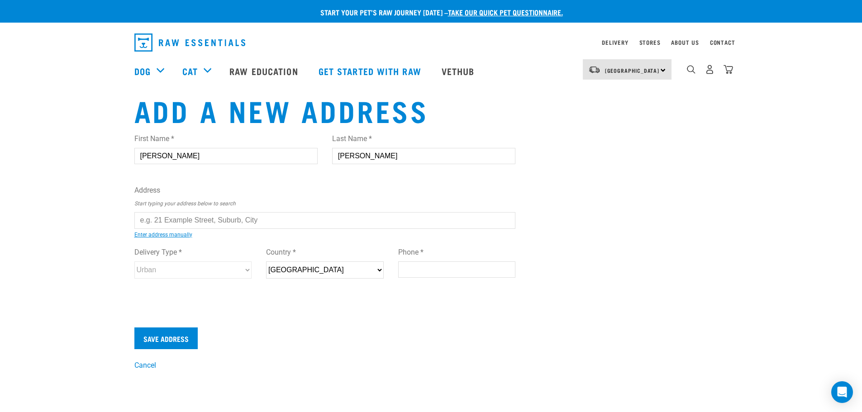
select select "AUK"
type input "0614"
type input "0226483025"
click at [278, 218] on input "text" at bounding box center [324, 220] width 381 height 16
click at [144, 227] on ul "19 Realm Place, Massey, Auckland 0614 19/104 Realm Drive, Paraparaumu 5032 119 …" at bounding box center [144, 227] width 0 height 0
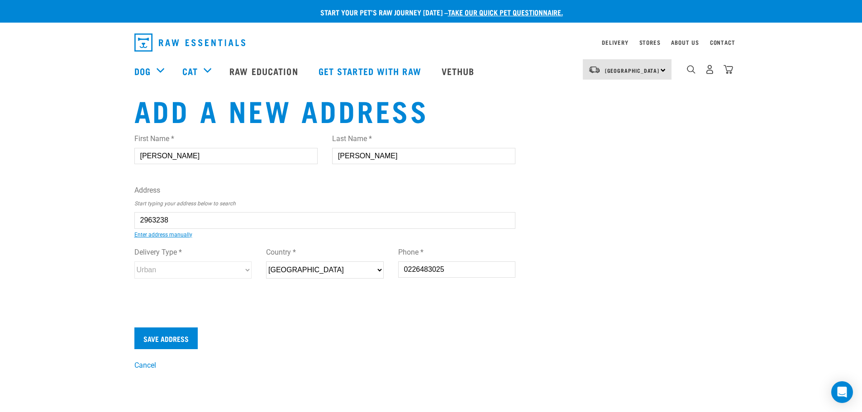
type input "19 Realm Place, Massey, Auckland 0614"
type input "19 Realm Place"
type input "Massey"
type input "Auckland"
select select "AUK"
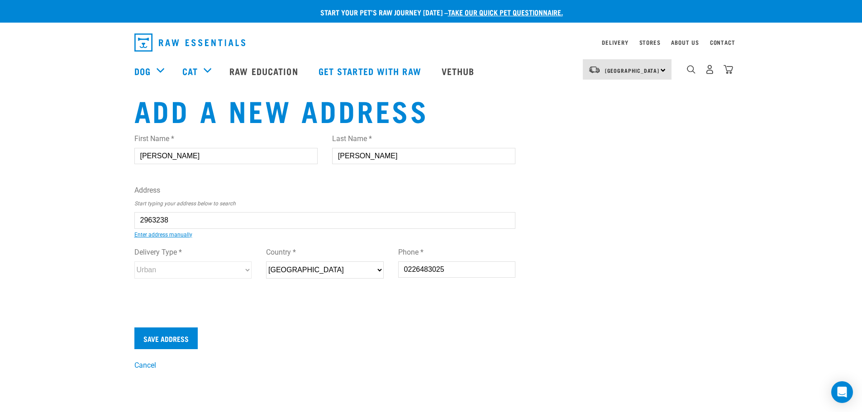
select select "Urban"
type input "19 Realm Place, Massey, Auckland 0614"
click at [162, 334] on input "Save Address" at bounding box center [165, 339] width 63 height 22
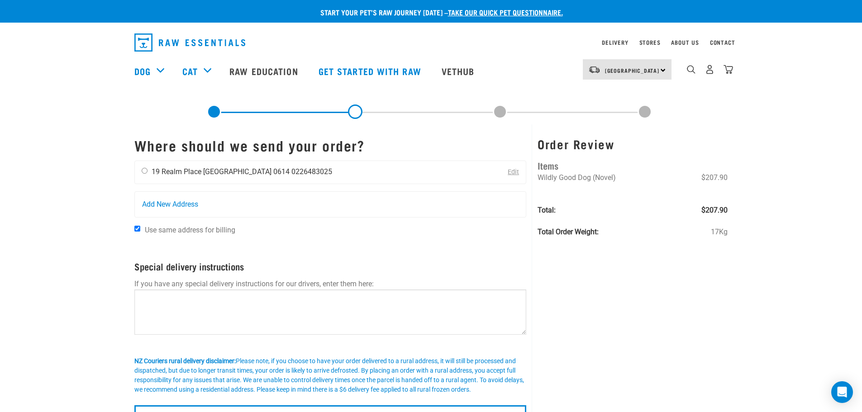
click at [142, 172] on input "radio" at bounding box center [145, 171] width 6 height 6
radio input "true"
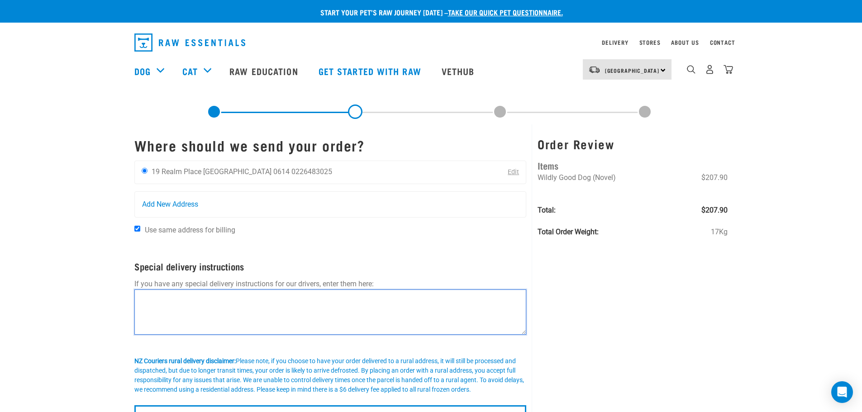
click at [242, 304] on textarea at bounding box center [330, 312] width 392 height 45
type textarea "Leave in carport if not home"
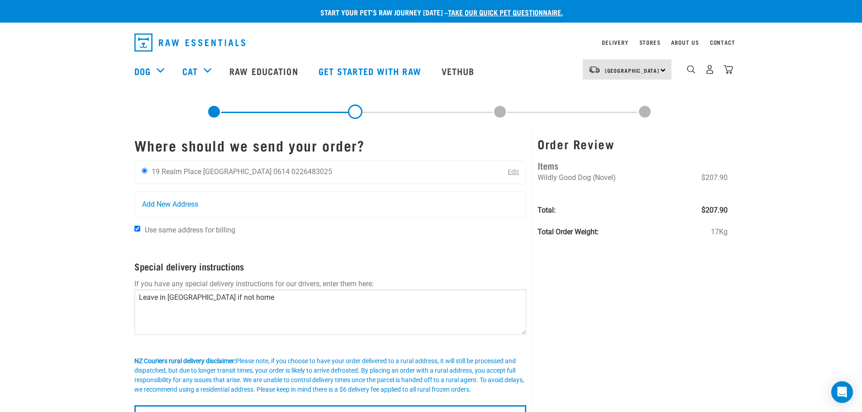
click at [773, 278] on div "Start your pet’s raw journey today – take our quick pet questionnaire. Delivery…" at bounding box center [431, 213] width 862 height 427
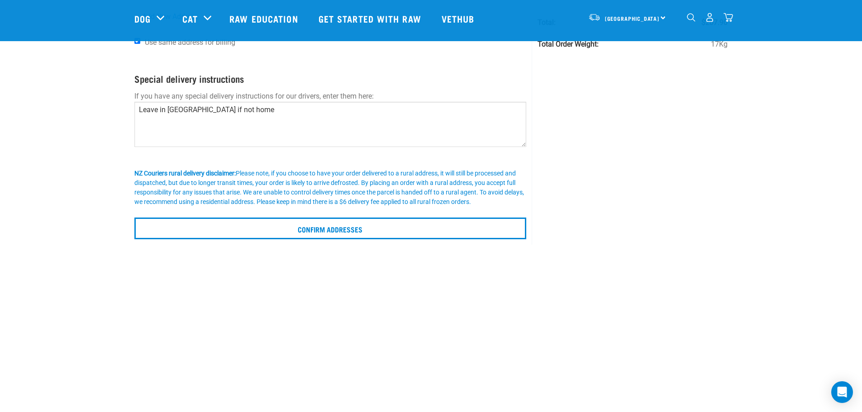
scroll to position [123, 0]
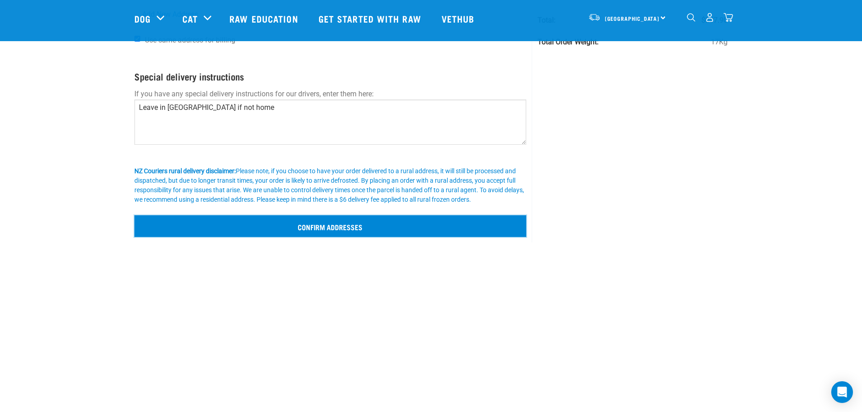
click at [355, 232] on input "Confirm addresses" at bounding box center [330, 226] width 392 height 22
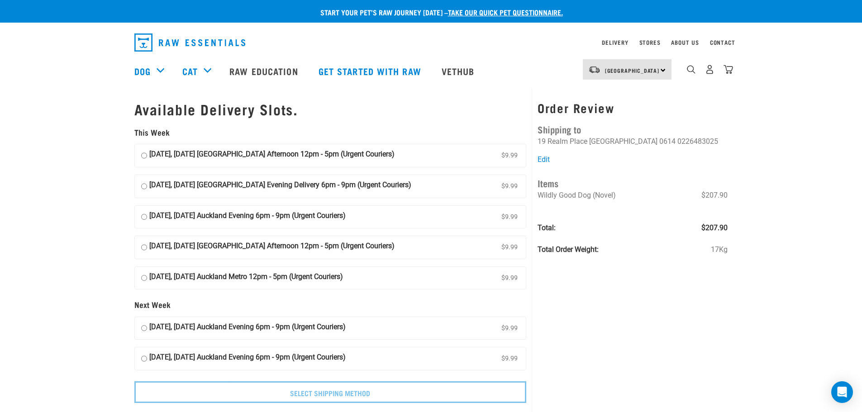
click at [144, 185] on input "[DATE], [DATE] [GEOGRAPHIC_DATA] Evening Delivery 6pm - 9pm (Urgent Couriers) $…" at bounding box center [144, 187] width 6 height 14
radio input "true"
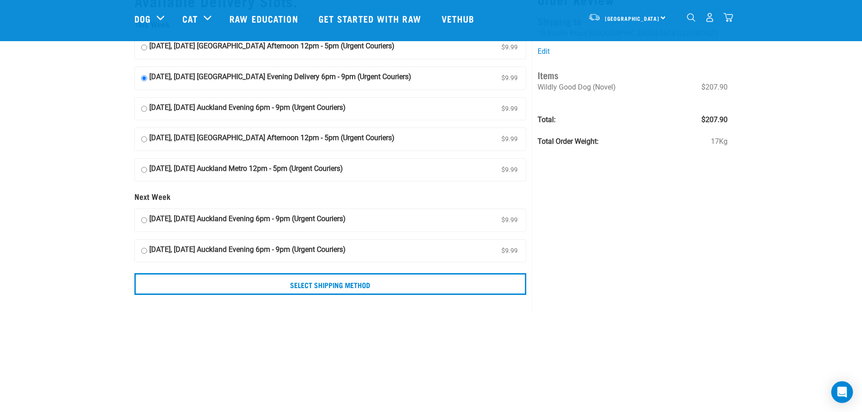
scroll to position [90, 0]
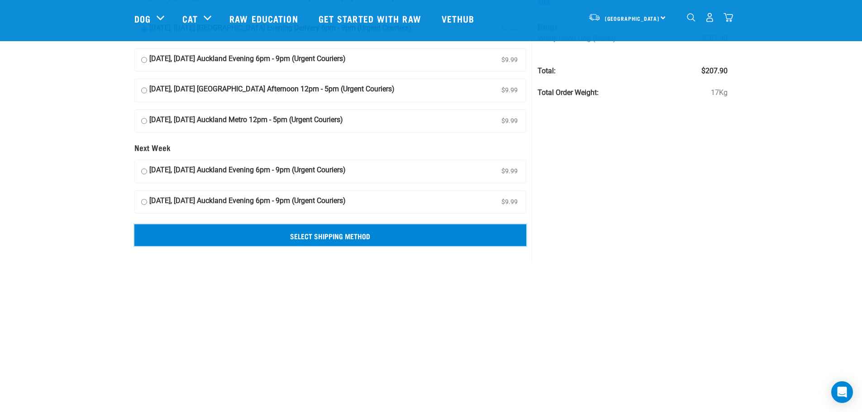
click at [344, 240] on input "Select Shipping Method" at bounding box center [330, 235] width 392 height 22
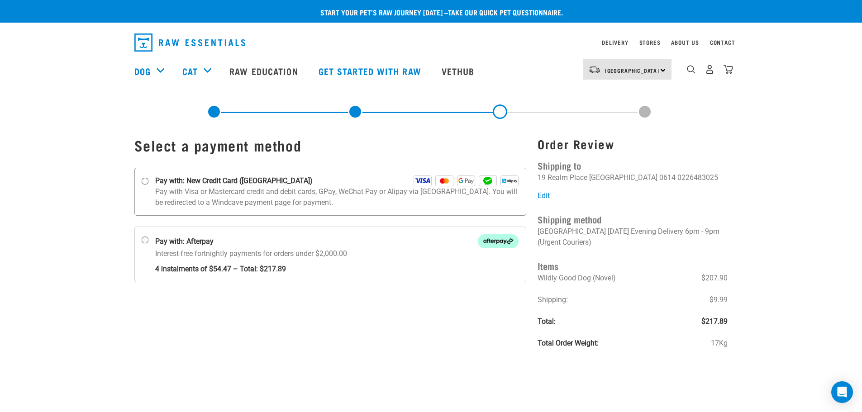
click at [143, 181] on input "Pay with: New Credit Card ([GEOGRAPHIC_DATA])" at bounding box center [144, 181] width 7 height 7
radio input "true"
